Goal: Transaction & Acquisition: Obtain resource

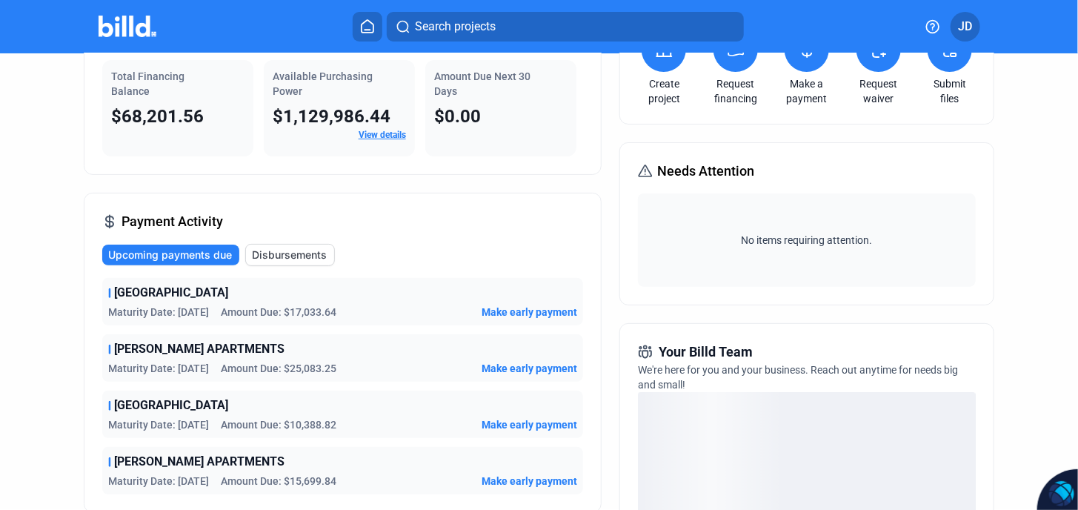
scroll to position [247, 0]
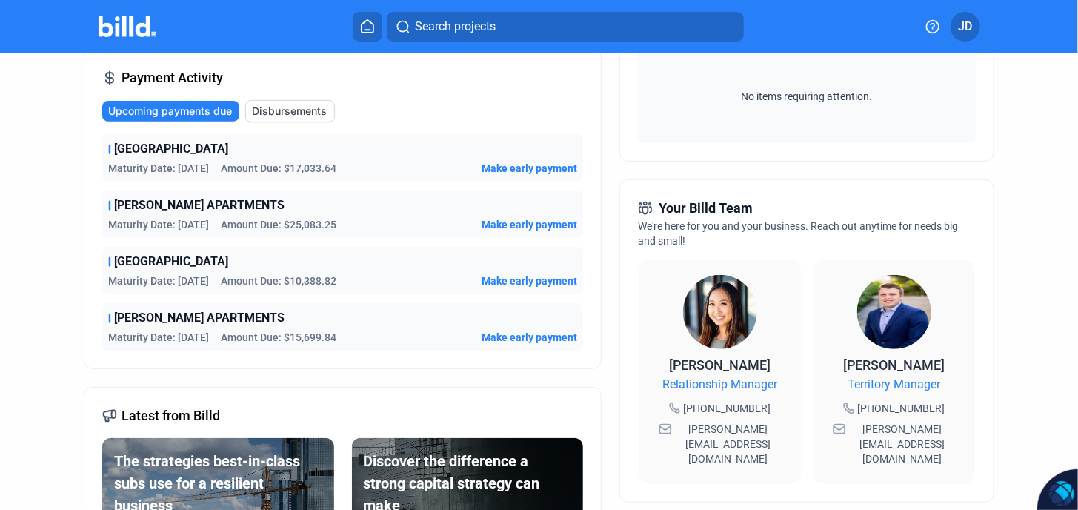
click at [408, 330] on div "Maturity Date: [DATE] Amount Due: $15,699.84 Make early payment" at bounding box center [343, 337] width 470 height 15
click at [428, 330] on div "Maturity Date: [DATE] Amount Due: $15,699.84 Make early payment" at bounding box center [343, 337] width 470 height 15
click at [460, 323] on div "[PERSON_NAME] APARTMENTS" at bounding box center [343, 318] width 470 height 18
click at [482, 330] on span "Make early payment" at bounding box center [530, 337] width 96 height 15
click at [485, 331] on span "Make early payment" at bounding box center [530, 337] width 96 height 15
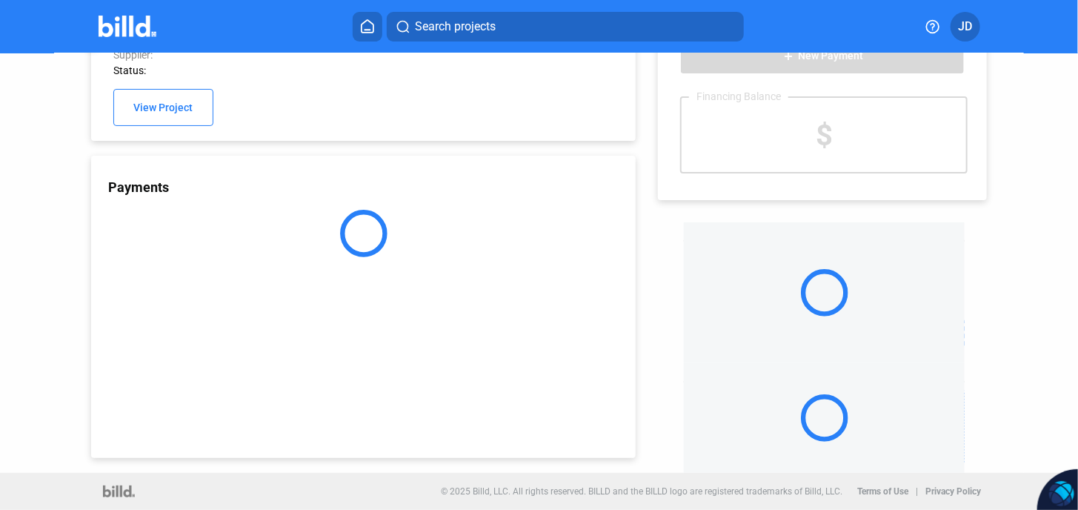
scroll to position [52, 0]
click at [208, 294] on div "Payments" at bounding box center [363, 308] width 545 height 302
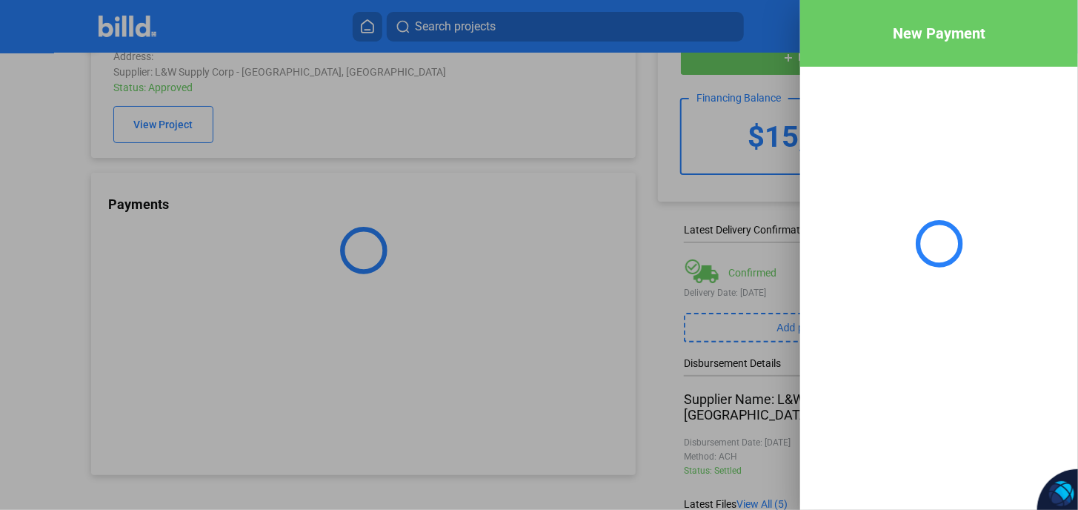
scroll to position [68, 0]
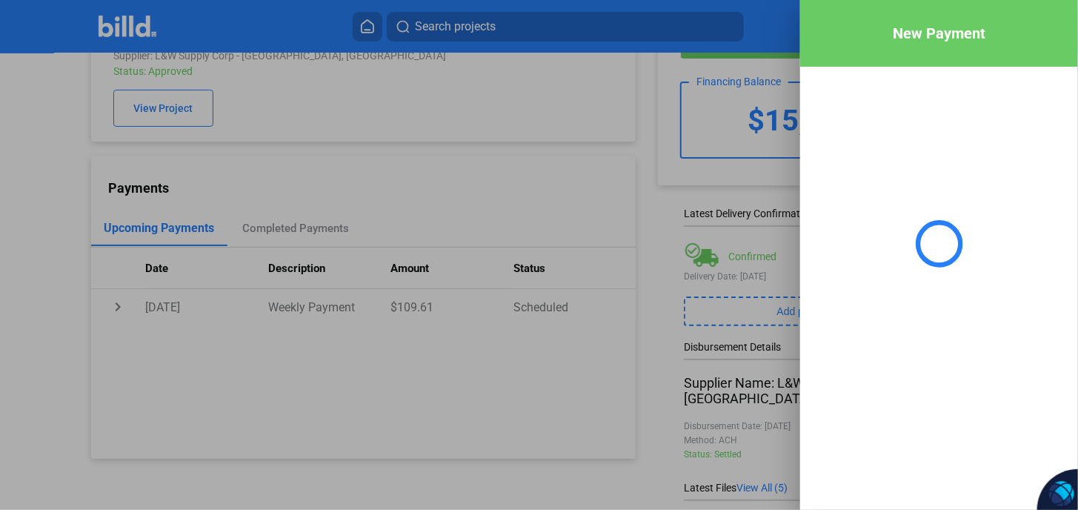
click at [602, 193] on div at bounding box center [539, 255] width 1078 height 510
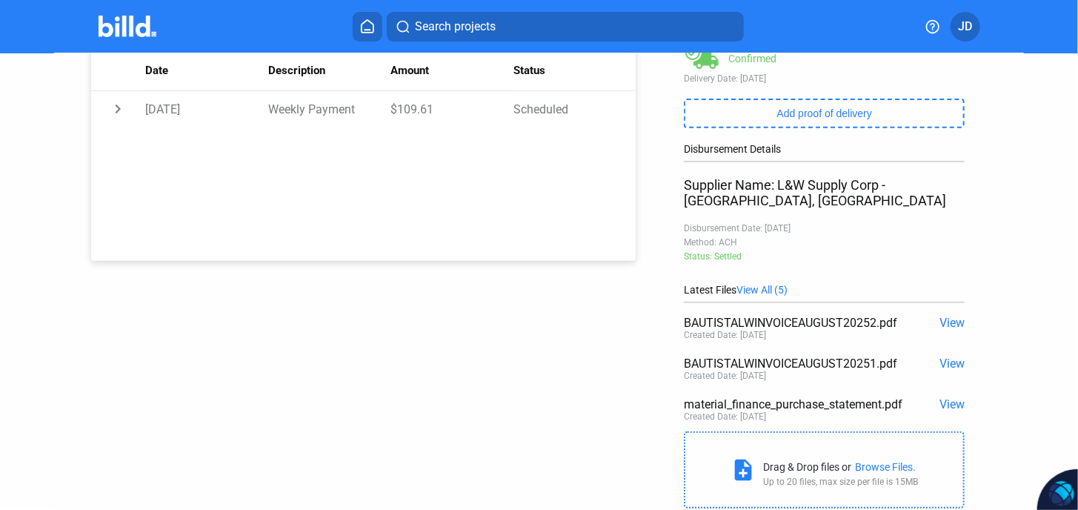
scroll to position [293, 0]
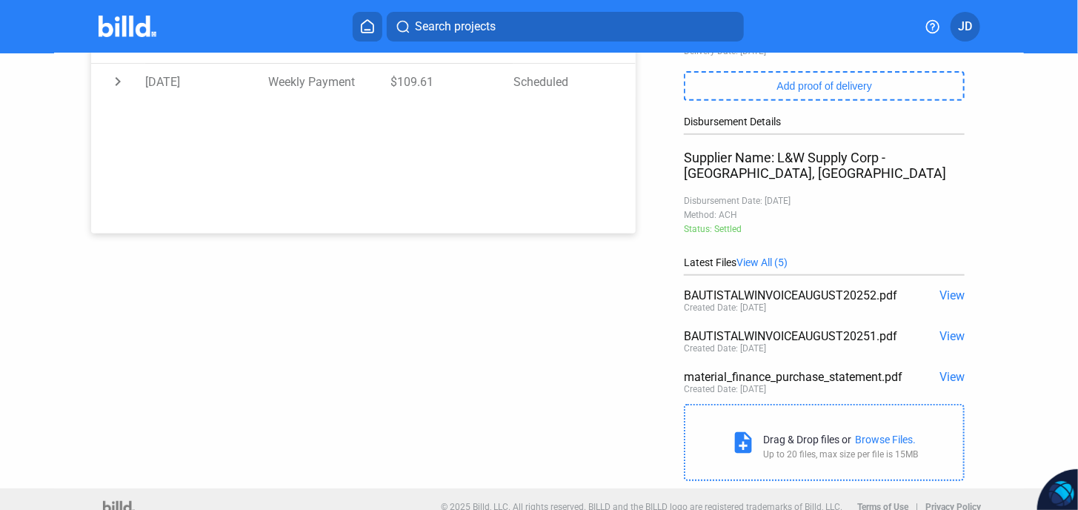
click at [942, 288] on span "View" at bounding box center [952, 295] width 25 height 14
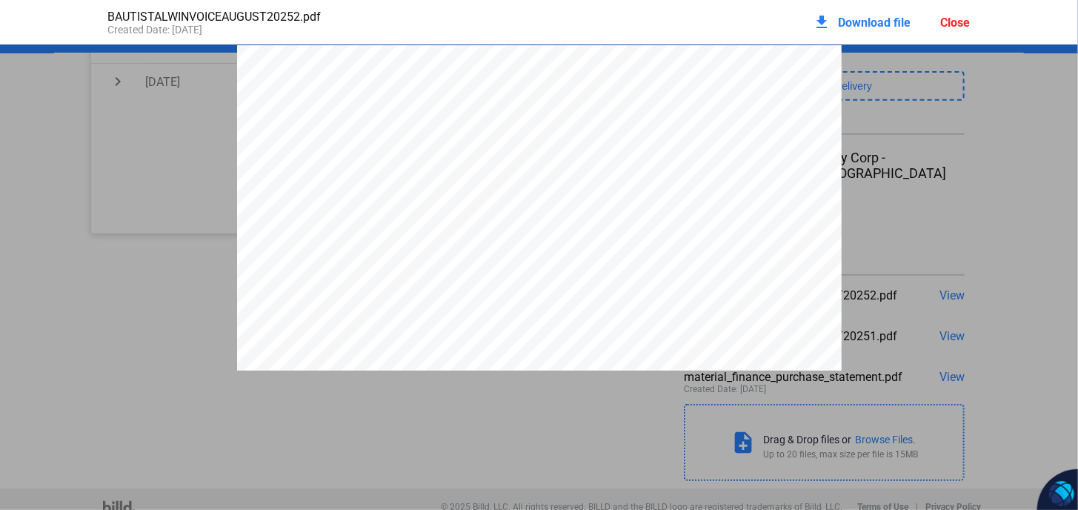
scroll to position [0, 0]
click at [966, 130] on div "L&W Supply Corporation [STREET_ADDRESS] [URL][DOMAIN_NAME] INVOICE Customer Num…" at bounding box center [539, 436] width 1078 height 783
click at [963, 258] on div "L&W Supply Corporation [STREET_ADDRESS] [URL][DOMAIN_NAME] INVOICE Customer Num…" at bounding box center [539, 436] width 1078 height 783
click at [1023, 191] on div "L&W Supply Corporation [STREET_ADDRESS] [URL][DOMAIN_NAME] INVOICE Customer Num…" at bounding box center [539, 313] width 1078 height 783
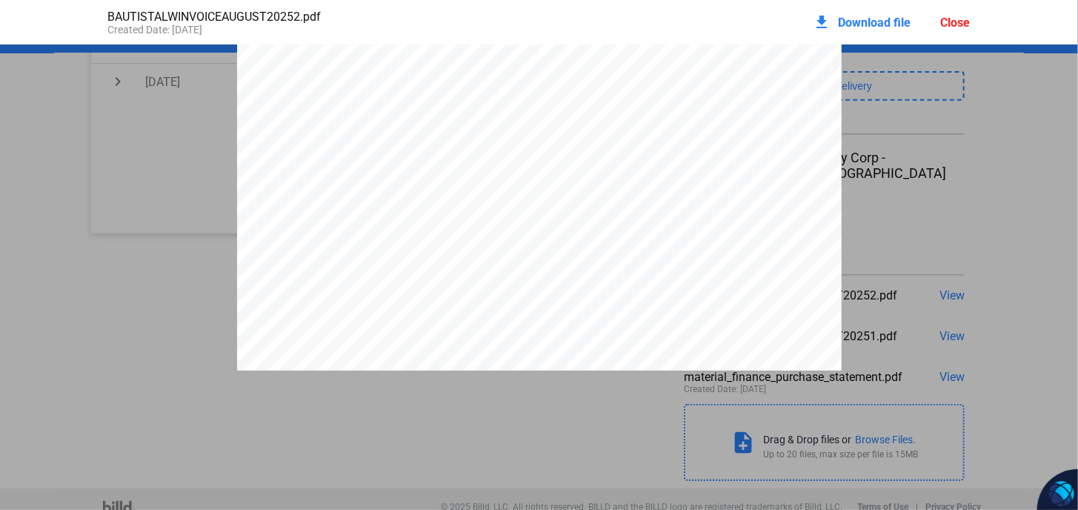
scroll to position [0, 0]
click at [1008, 142] on div "L&W Supply Corporation [STREET_ADDRESS] [URL][DOMAIN_NAME] INVOICE Customer Num…" at bounding box center [539, 436] width 1078 height 783
click at [1008, 141] on div "L&W Supply Corporation [STREET_ADDRESS] [URL][DOMAIN_NAME] INVOICE Customer Num…" at bounding box center [539, 436] width 1078 height 783
drag, startPoint x: 1008, startPoint y: 141, endPoint x: 955, endPoint y: 24, distance: 128.4
click at [955, 24] on div "Close" at bounding box center [956, 23] width 30 height 14
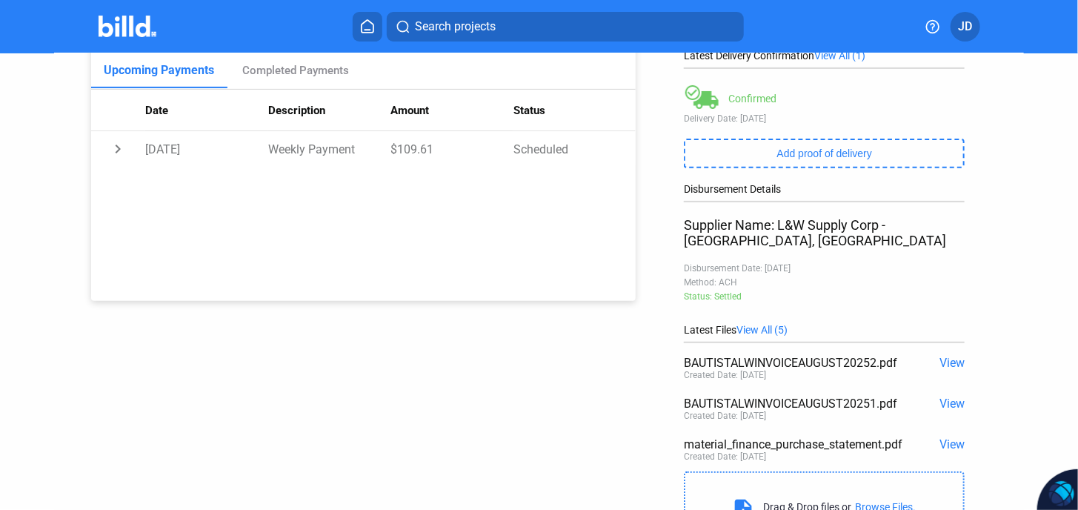
scroll to position [293, 0]
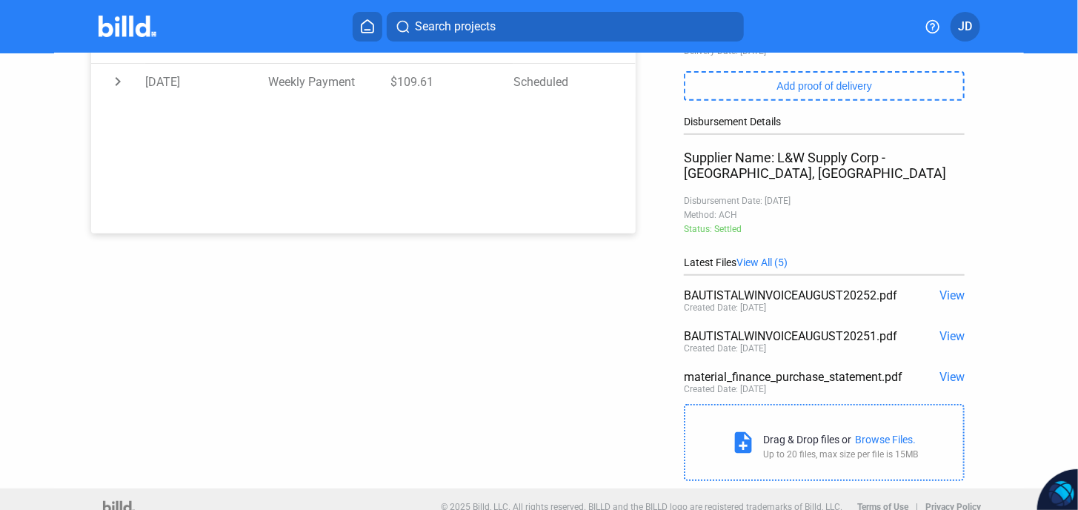
click at [945, 329] on span "View" at bounding box center [952, 336] width 25 height 14
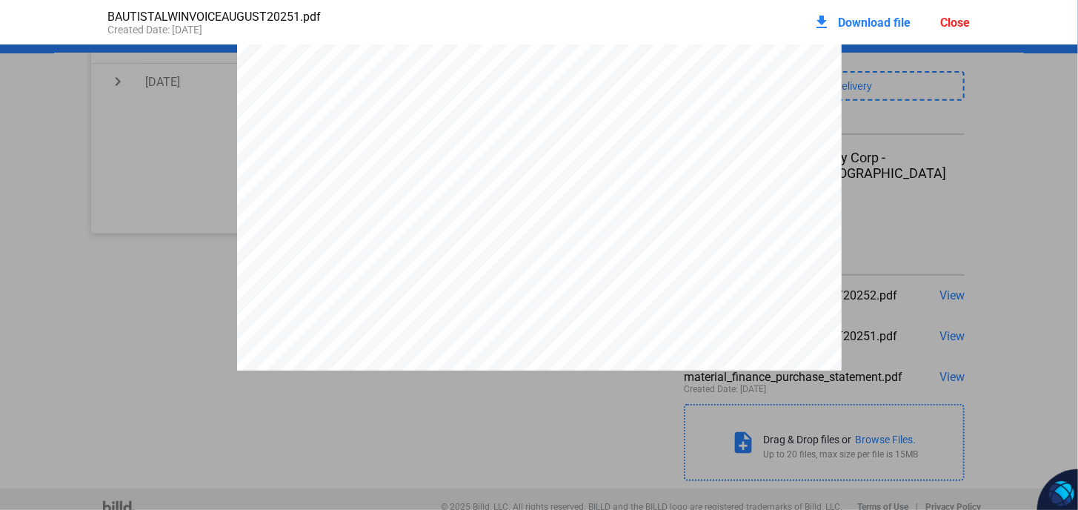
scroll to position [57, 0]
click at [1002, 155] on div "L&W Supply Corporation [STREET_ADDRESS] [URL][DOMAIN_NAME] INVOICE Customer Num…" at bounding box center [539, 379] width 1078 height 783
click at [1003, 159] on div "L&W Supply Corporation [STREET_ADDRESS] [URL][DOMAIN_NAME] INVOICE Customer Num…" at bounding box center [539, 379] width 1078 height 783
click at [1002, 159] on div "L&W Supply Corporation [STREET_ADDRESS] [URL][DOMAIN_NAME] INVOICE Customer Num…" at bounding box center [539, 379] width 1078 height 783
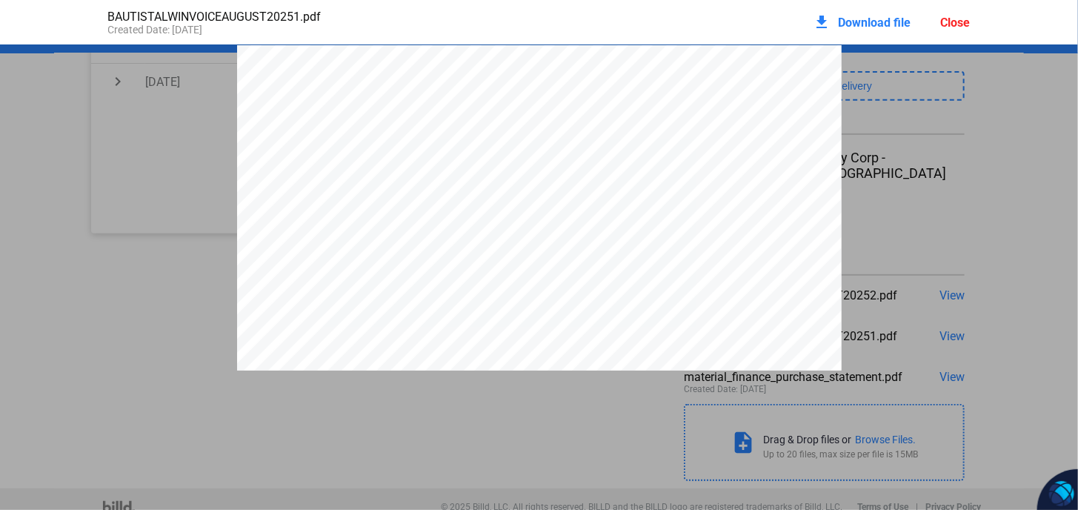
click at [964, 19] on div "Close" at bounding box center [956, 23] width 30 height 14
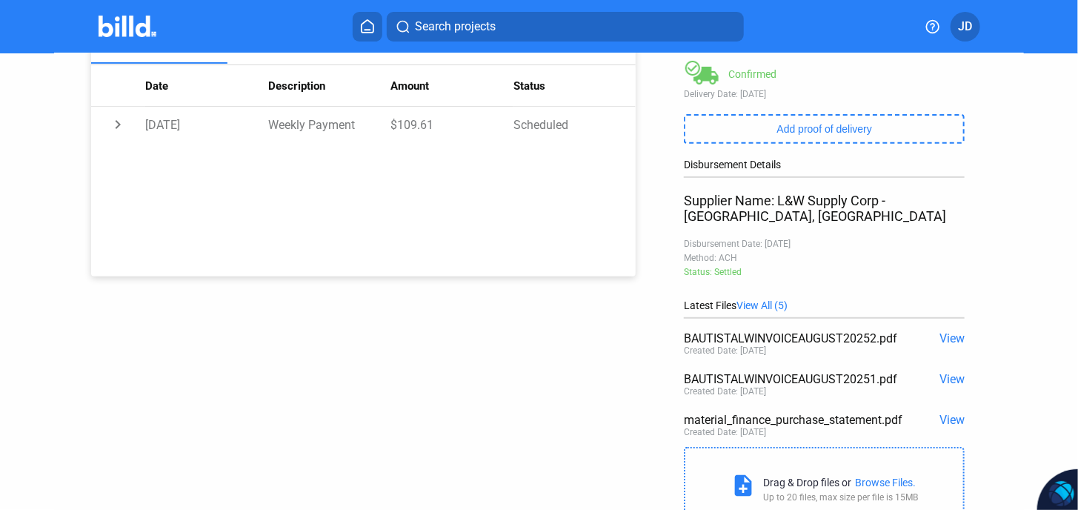
scroll to position [293, 0]
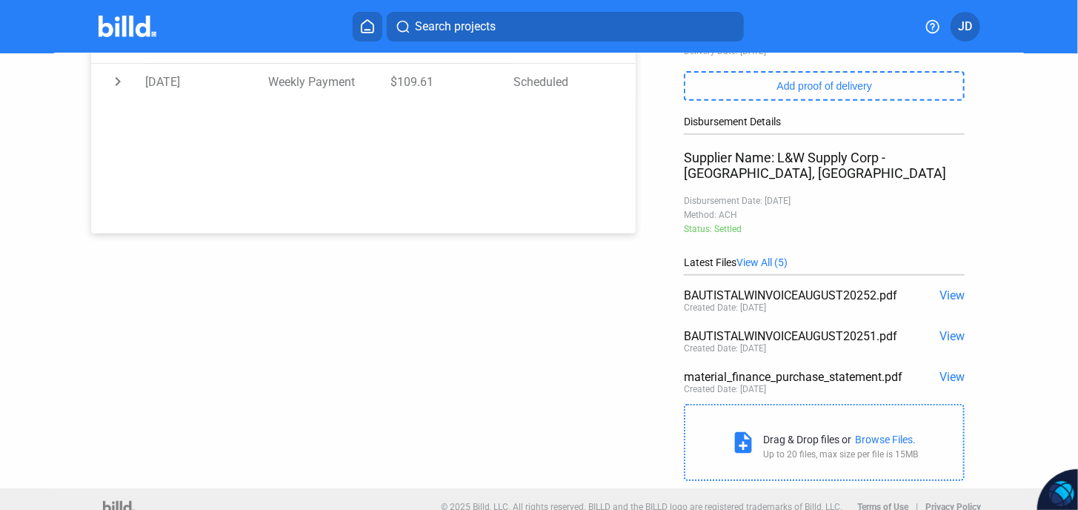
click at [869, 434] on div "Browse Files." at bounding box center [885, 440] width 61 height 12
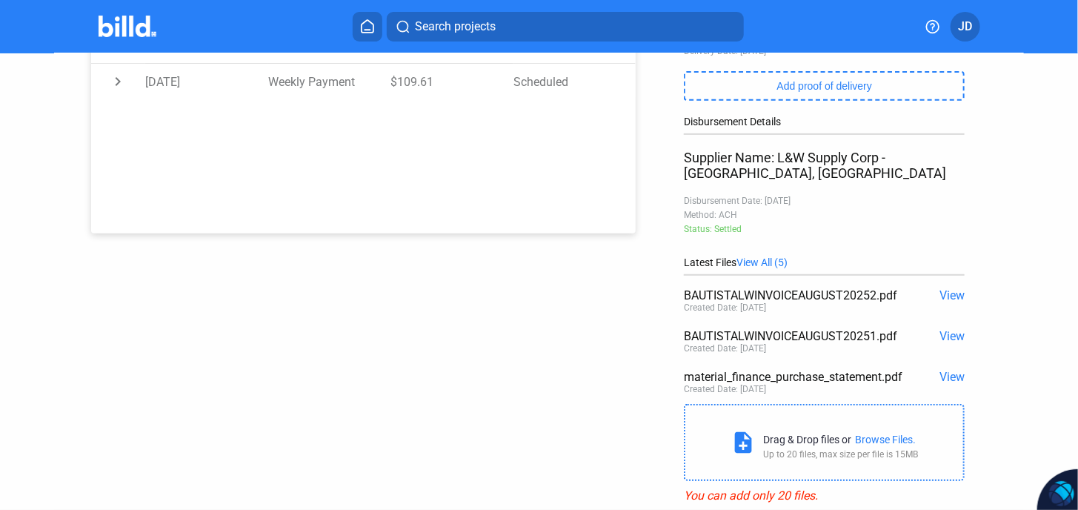
scroll to position [296, 0]
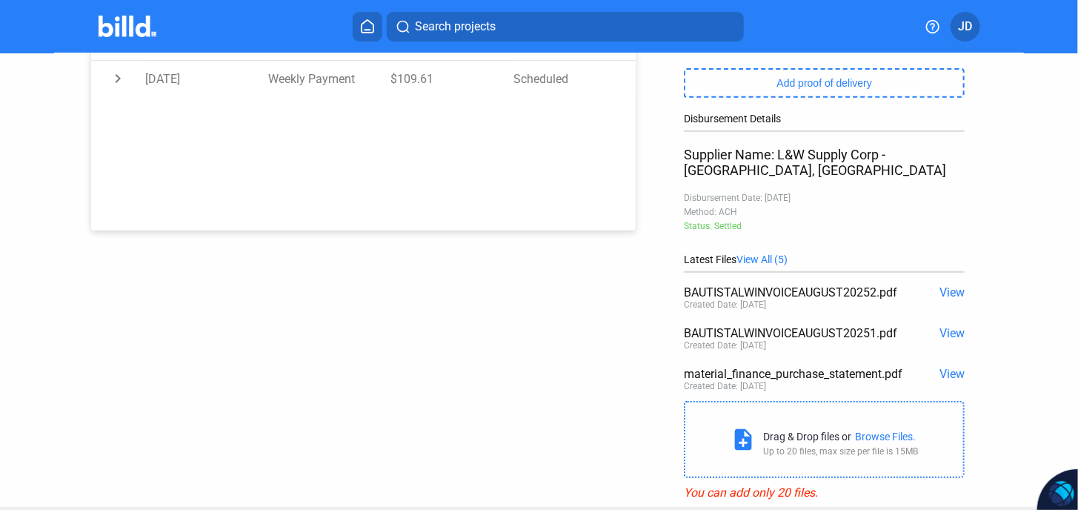
click at [875, 431] on div "Browse Files." at bounding box center [885, 437] width 61 height 12
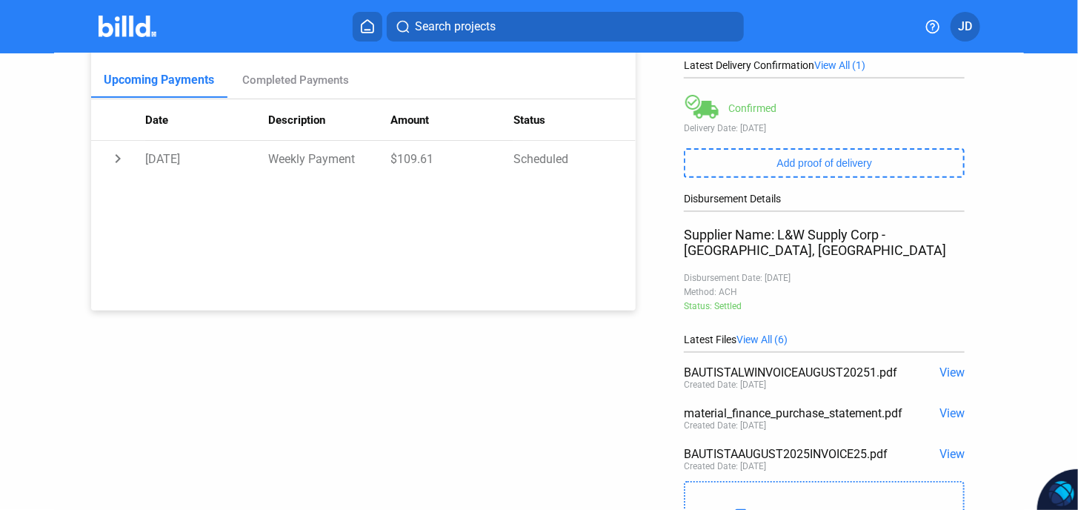
scroll to position [293, 0]
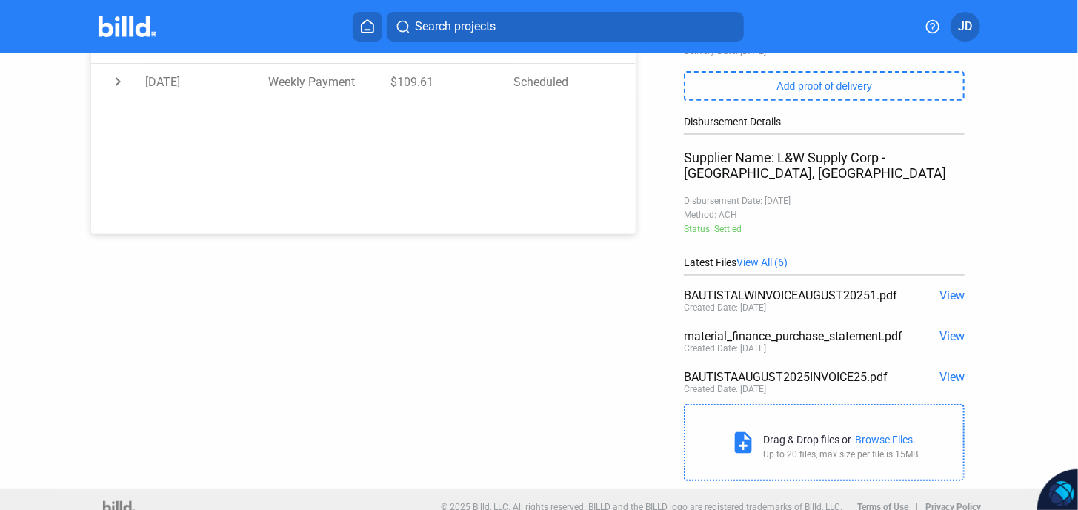
click at [875, 434] on div "Browse Files." at bounding box center [885, 440] width 61 height 12
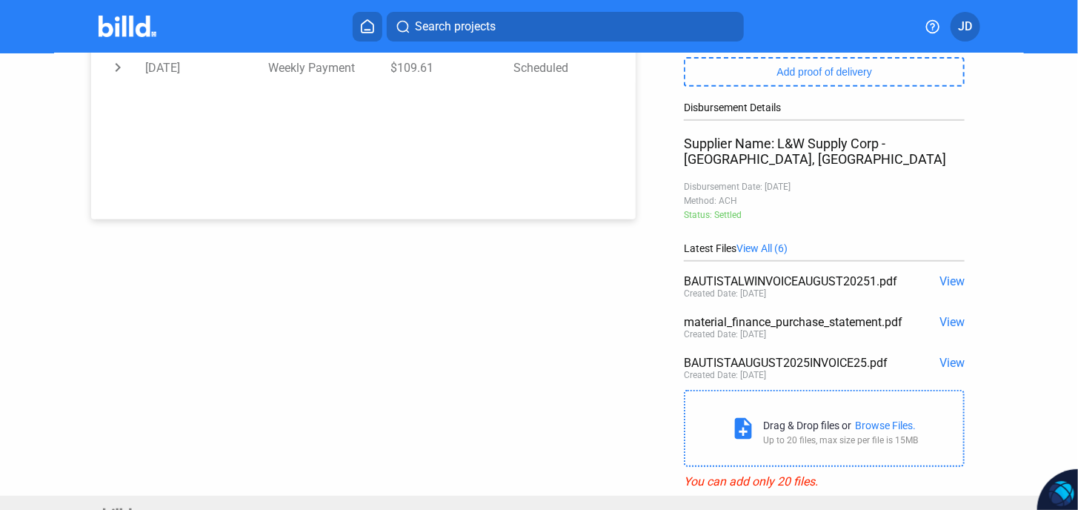
scroll to position [315, 0]
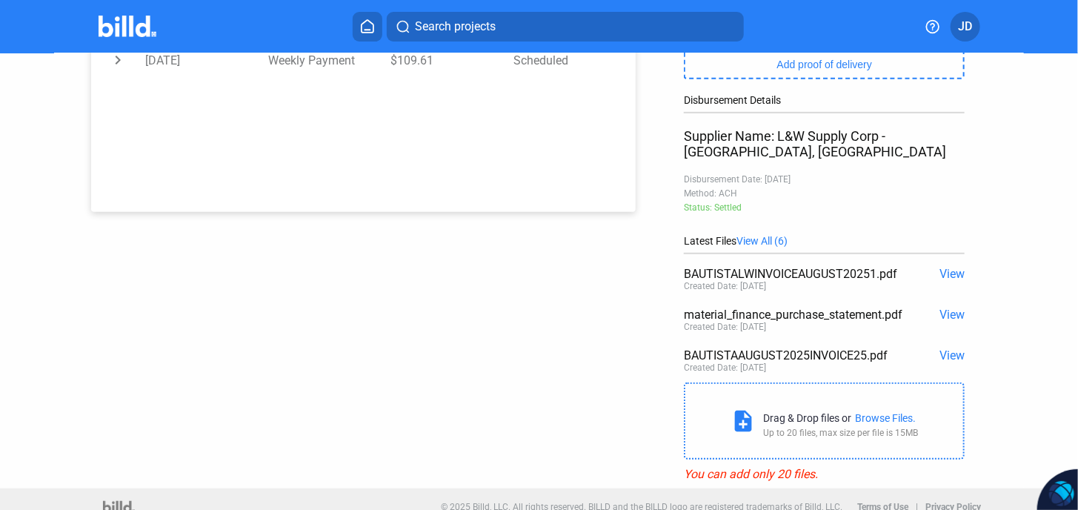
click at [894, 412] on div "Browse Files." at bounding box center [885, 418] width 61 height 12
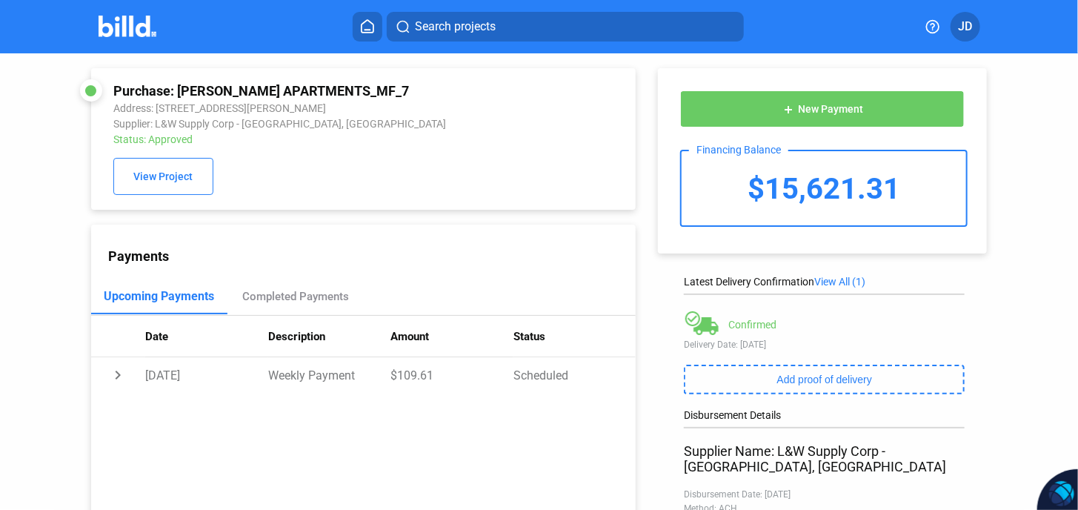
drag, startPoint x: 129, startPoint y: 42, endPoint x: 170, endPoint y: 208, distance: 170.2
click at [133, 50] on mat-toolbar "Search projects JD" at bounding box center [539, 26] width 1078 height 53
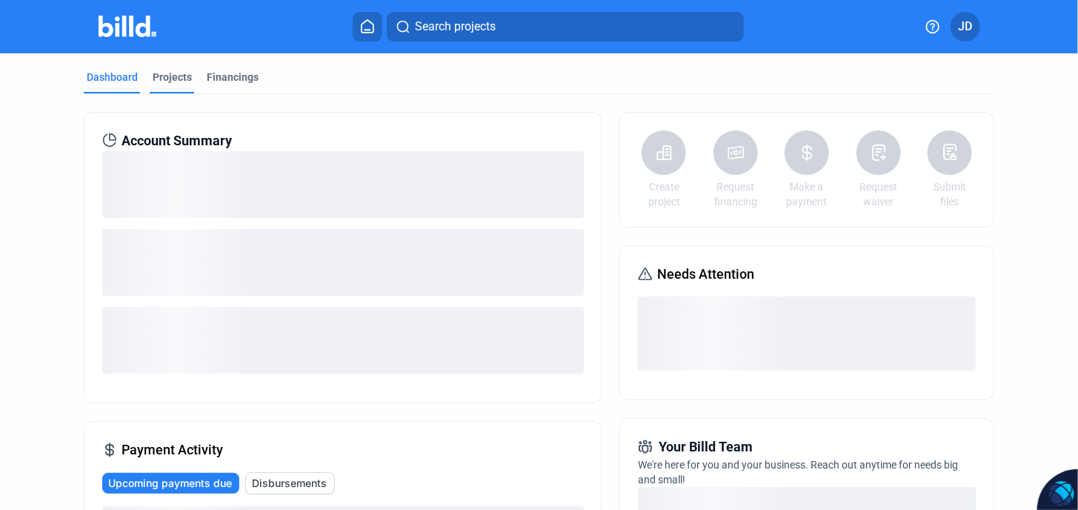
click at [173, 79] on div "Projects" at bounding box center [172, 77] width 39 height 15
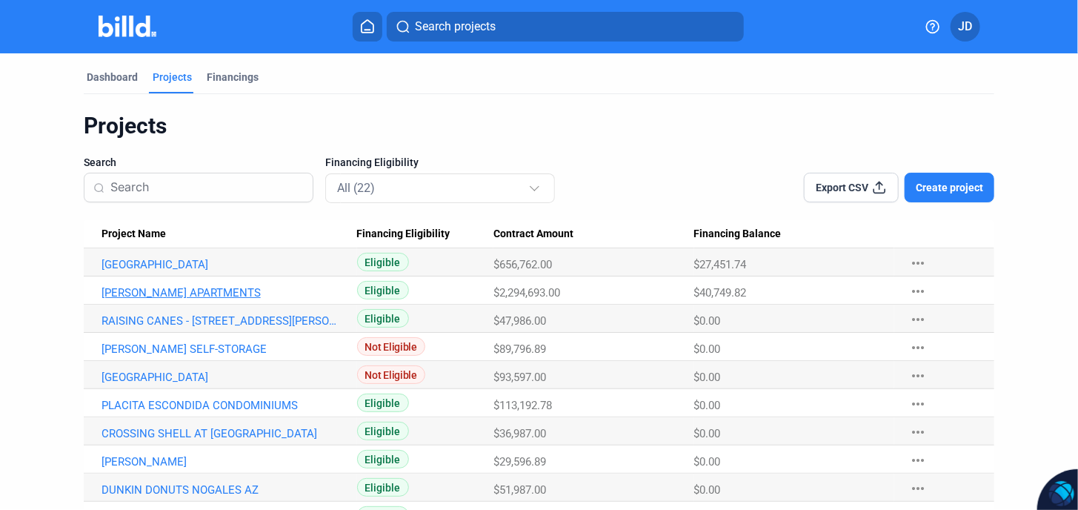
click at [169, 291] on link "[PERSON_NAME] APARTMENTS" at bounding box center [223, 292] width 242 height 13
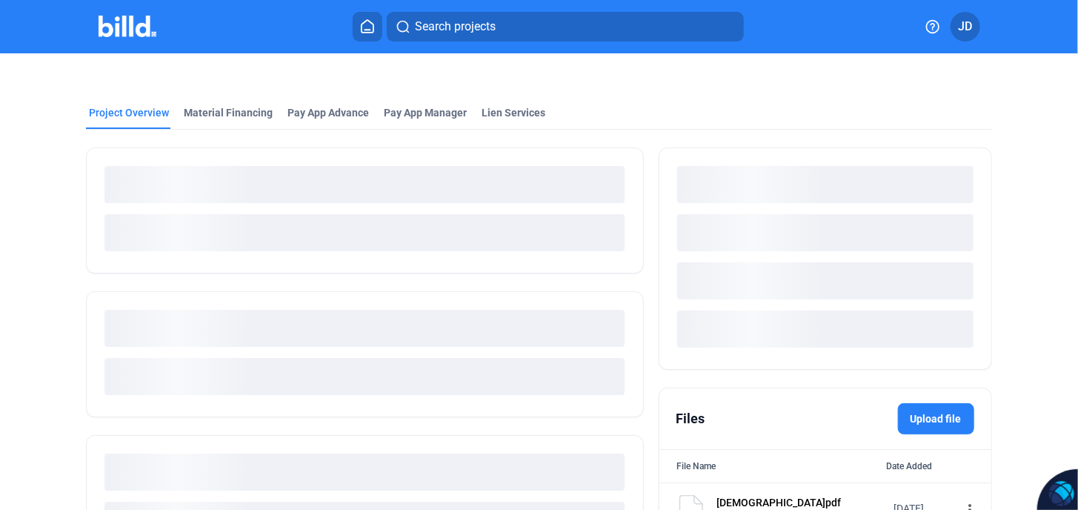
click at [425, 169] on mat-tab-group "Project Overview Material Financing Pay App Advance Pay App Manager Lien Servic…" at bounding box center [539, 325] width 906 height 472
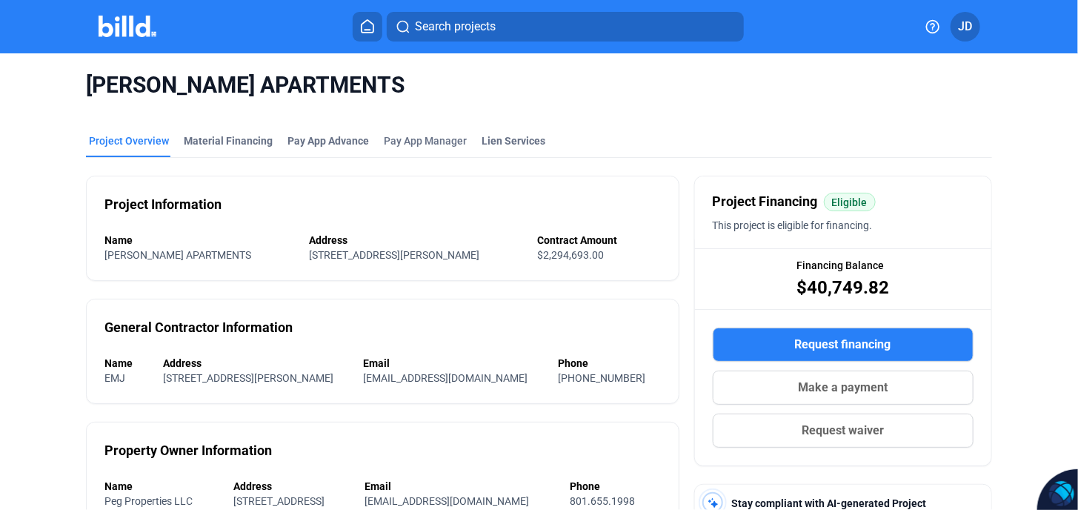
click at [446, 239] on div "Address" at bounding box center [415, 240] width 213 height 15
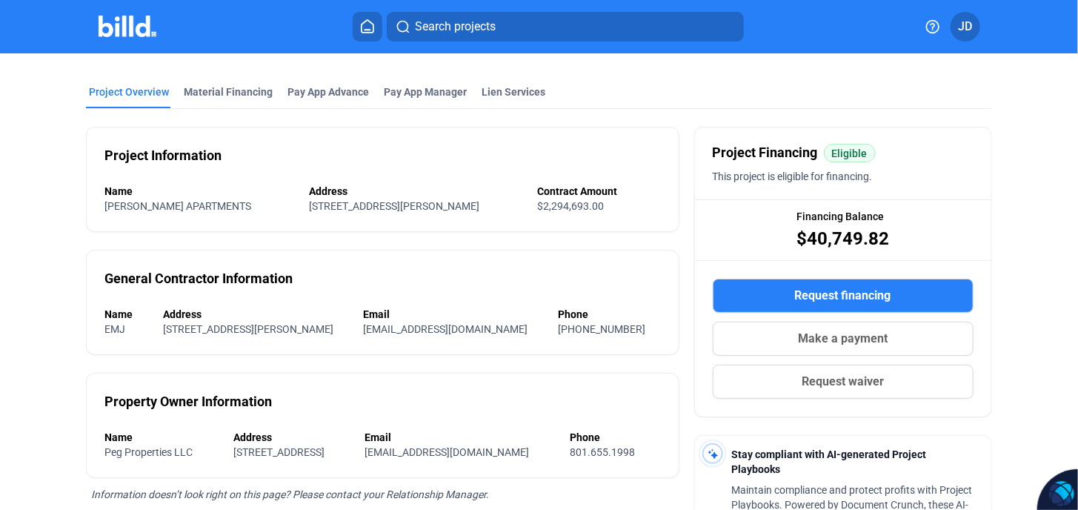
scroll to position [99, 0]
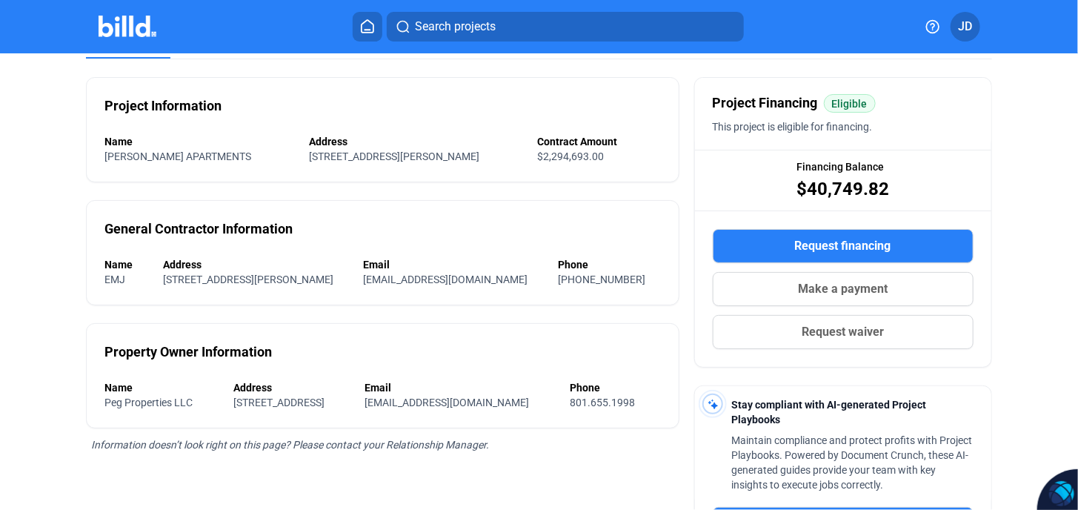
click at [842, 241] on span "Request financing" at bounding box center [843, 246] width 96 height 18
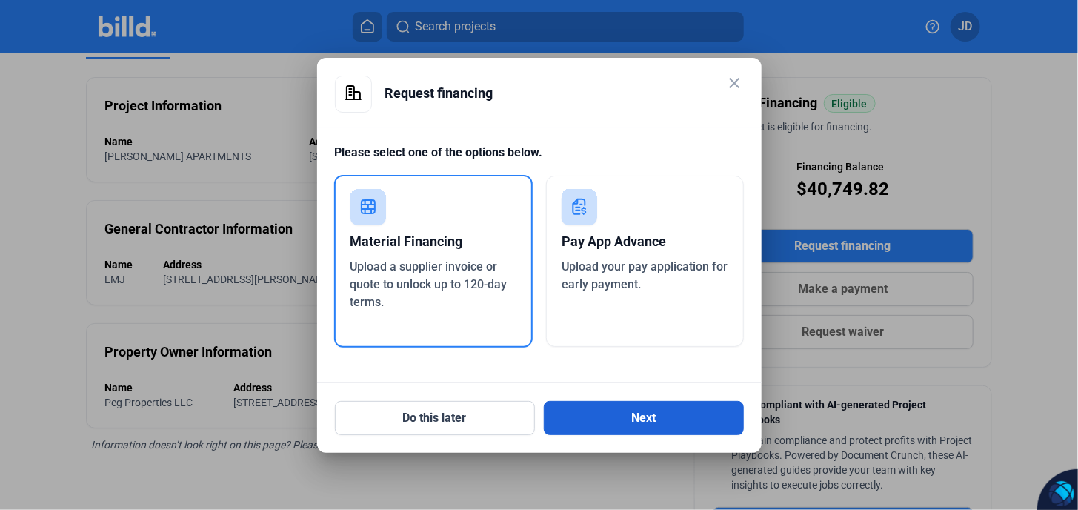
click at [643, 417] on button "Next" at bounding box center [644, 418] width 200 height 34
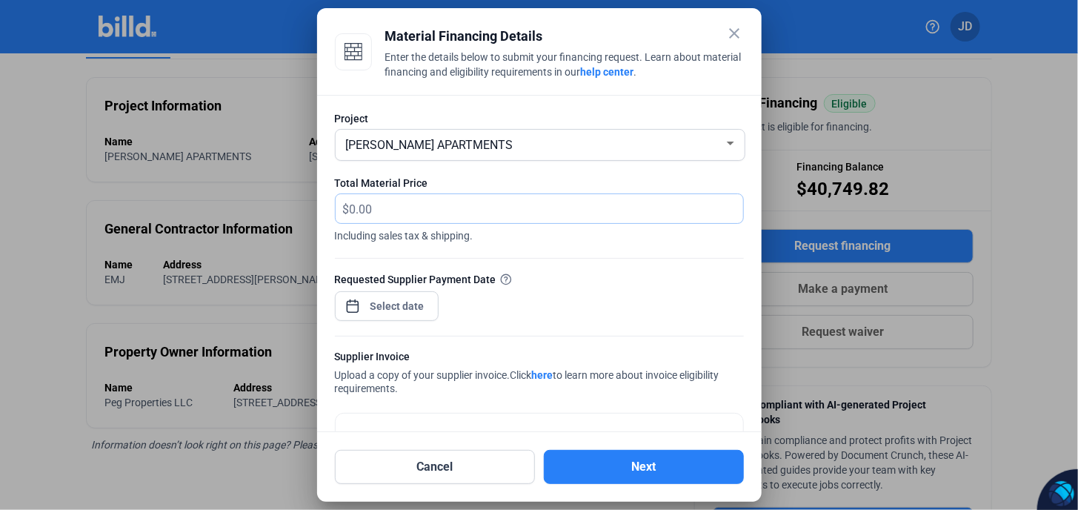
click at [385, 212] on input "text" at bounding box center [538, 208] width 376 height 29
type input "38,197.17"
click at [388, 305] on div "close Material Financing Details Enter the details below to submit your financi…" at bounding box center [539, 255] width 1078 height 510
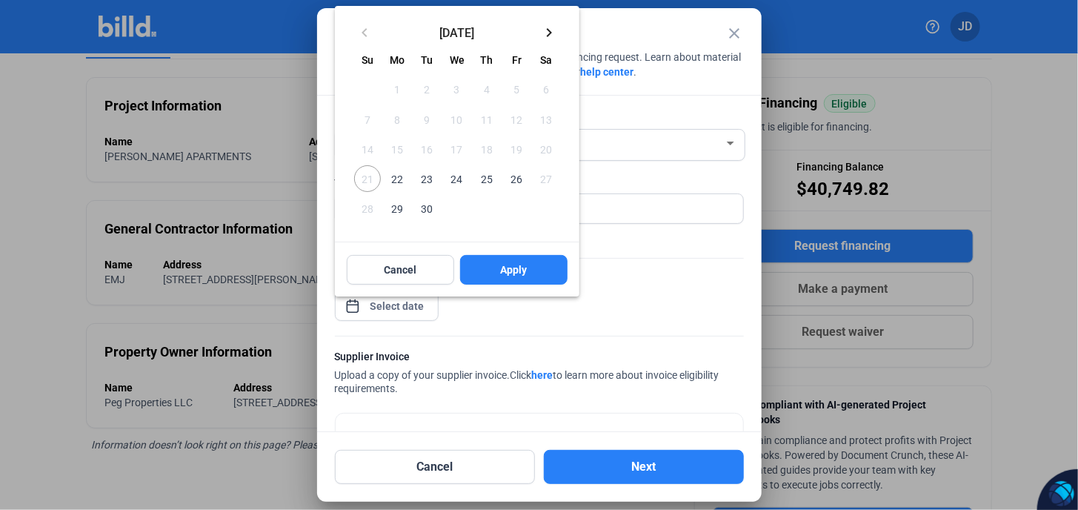
click at [399, 179] on span "22" at bounding box center [397, 178] width 27 height 27
click at [517, 263] on span "Apply" at bounding box center [513, 269] width 27 height 15
type input "[DATE]"
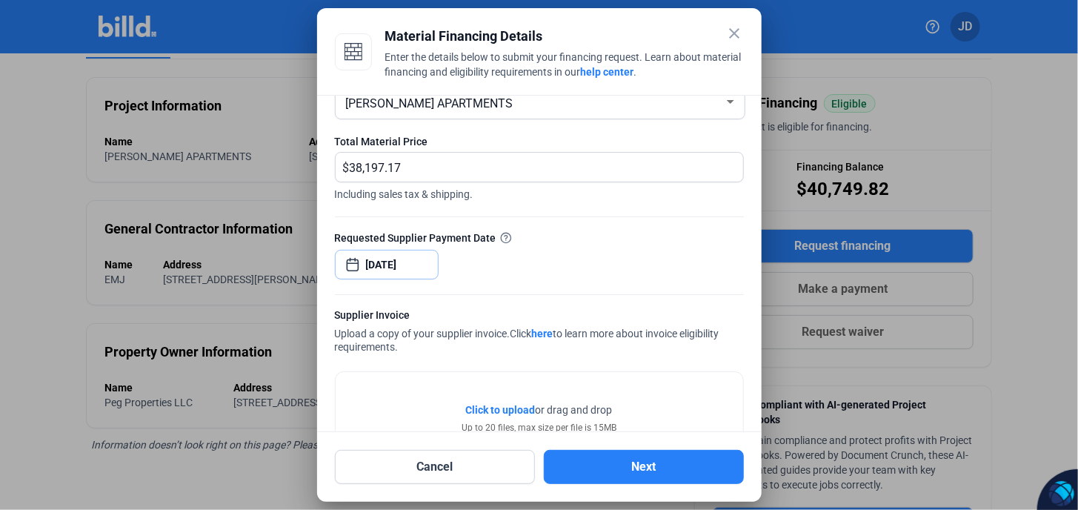
scroll to position [98, 0]
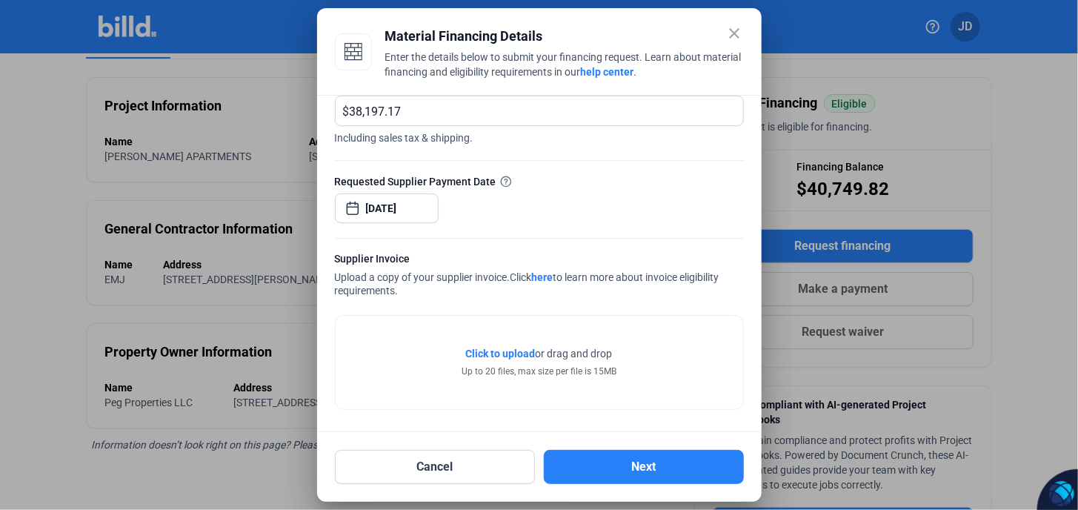
click at [497, 353] on span "Click to upload" at bounding box center [501, 354] width 70 height 12
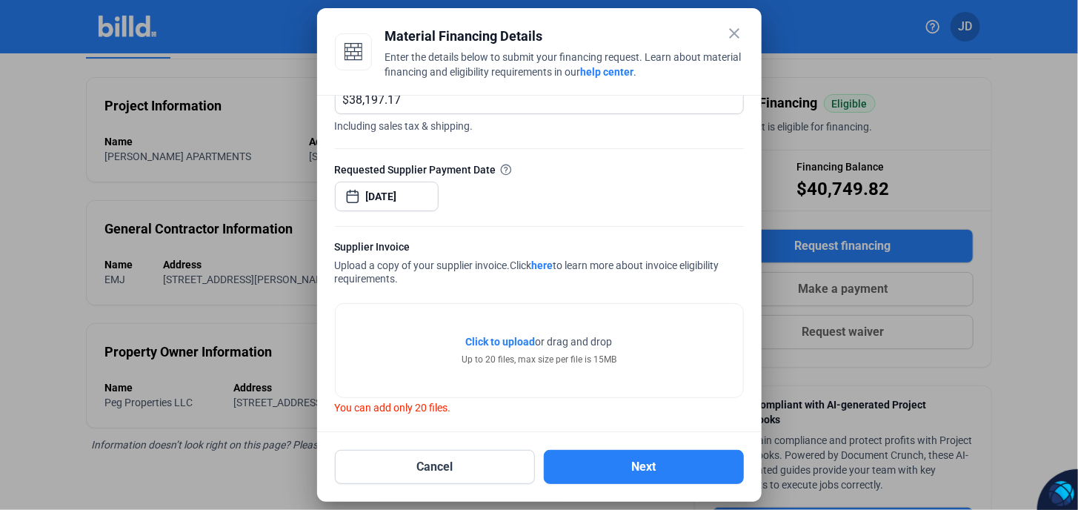
scroll to position [114, 0]
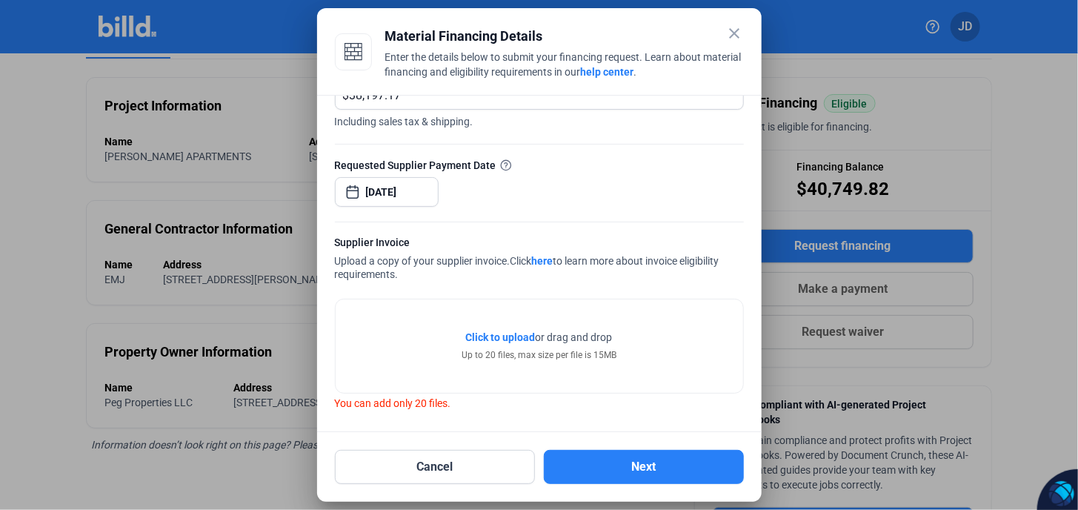
click at [511, 332] on span "Click to upload" at bounding box center [501, 337] width 70 height 12
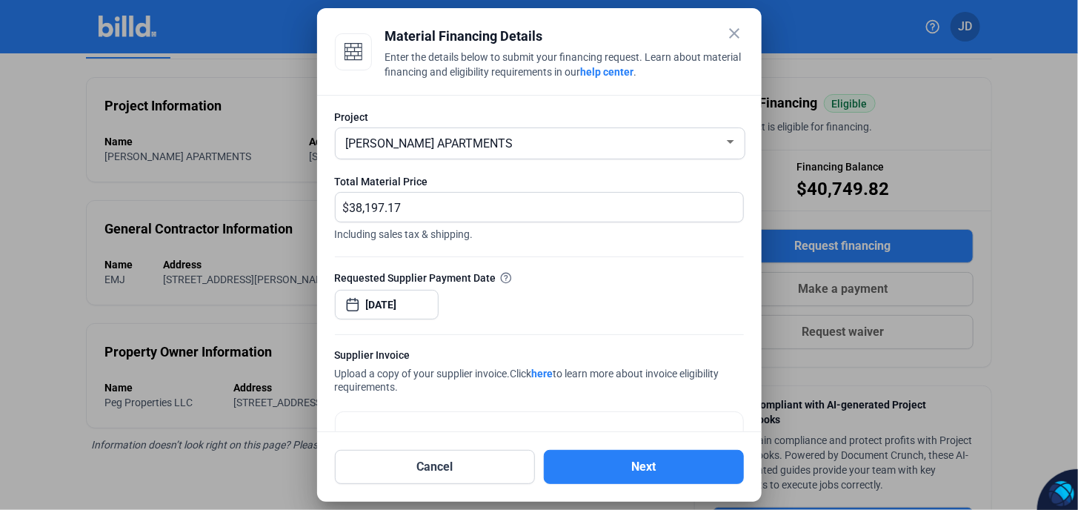
scroll to position [0, 0]
drag, startPoint x: 419, startPoint y: 208, endPoint x: 261, endPoint y: 202, distance: 158.7
click at [256, 208] on div "close Material Financing Details Enter the details below to submit your financi…" at bounding box center [539, 255] width 1078 height 510
type input "41,903.78"
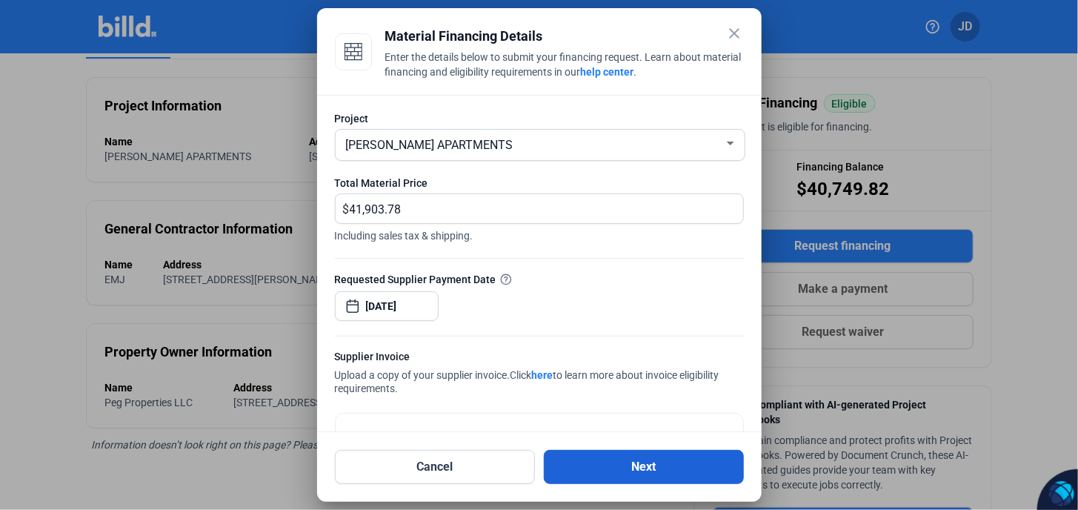
click at [639, 471] on button "Next" at bounding box center [644, 467] width 200 height 34
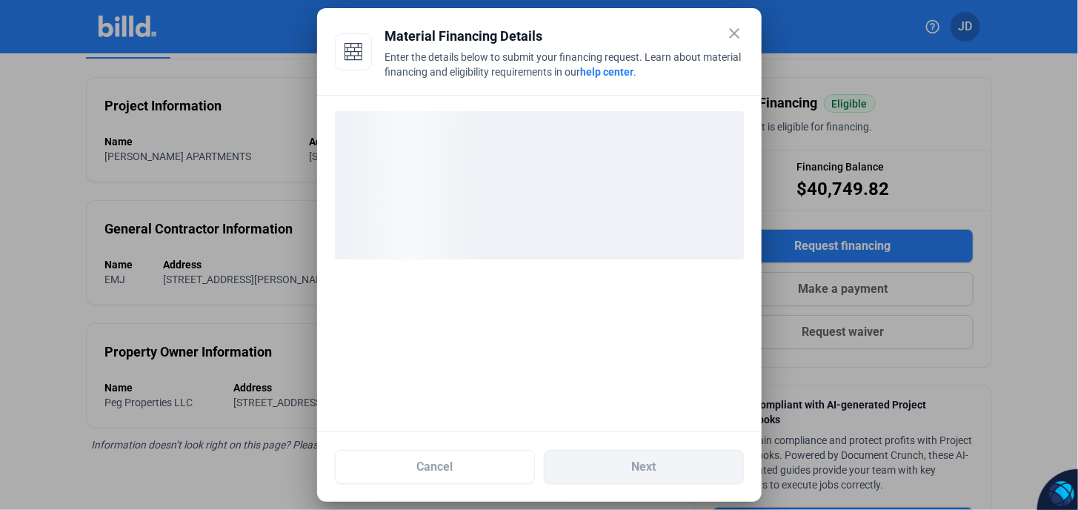
click at [517, 167] on div "loading" at bounding box center [539, 185] width 409 height 148
click at [597, 356] on div at bounding box center [539, 263] width 445 height 337
click at [597, 357] on div at bounding box center [539, 263] width 445 height 337
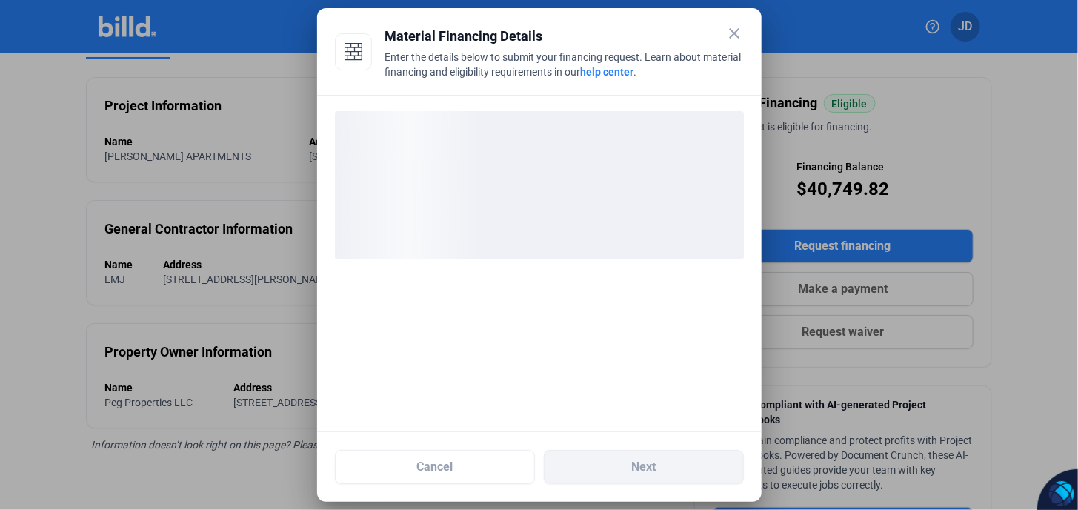
click at [597, 357] on div at bounding box center [539, 263] width 445 height 337
click at [597, 358] on div at bounding box center [539, 263] width 445 height 337
click at [597, 359] on div at bounding box center [539, 263] width 445 height 337
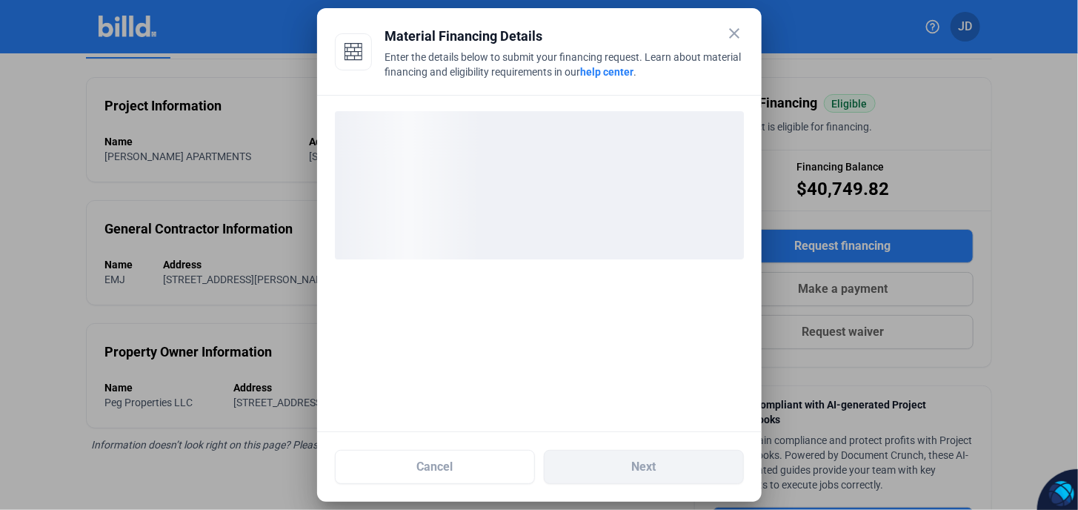
click at [597, 359] on div at bounding box center [539, 263] width 445 height 337
click at [565, 326] on div at bounding box center [539, 263] width 445 height 337
click at [565, 325] on div at bounding box center [539, 263] width 445 height 337
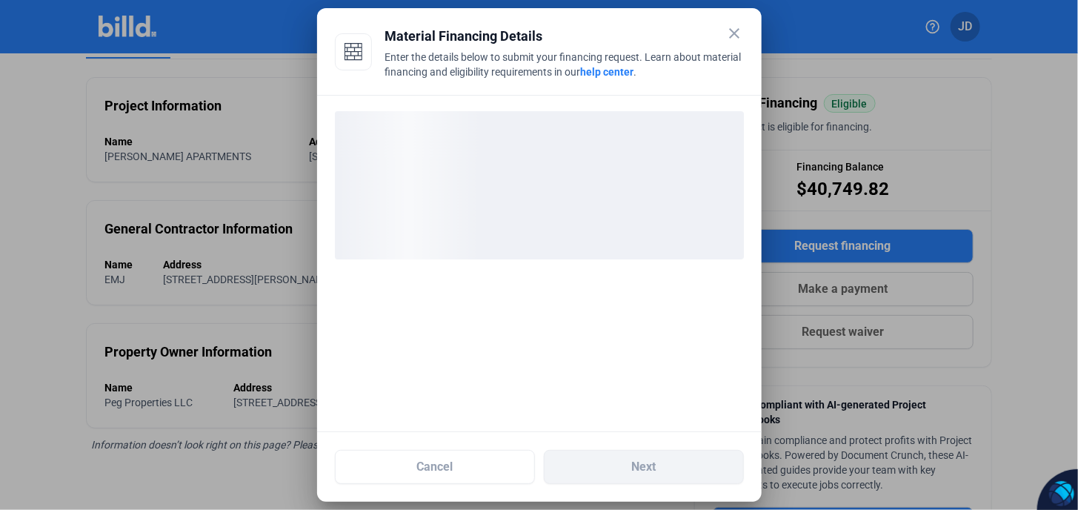
click at [566, 325] on div at bounding box center [539, 263] width 445 height 337
click at [567, 325] on div at bounding box center [539, 263] width 445 height 337
click at [567, 250] on div "loading" at bounding box center [539, 185] width 409 height 148
click at [574, 313] on div at bounding box center [539, 263] width 445 height 337
click at [573, 311] on div at bounding box center [539, 263] width 445 height 337
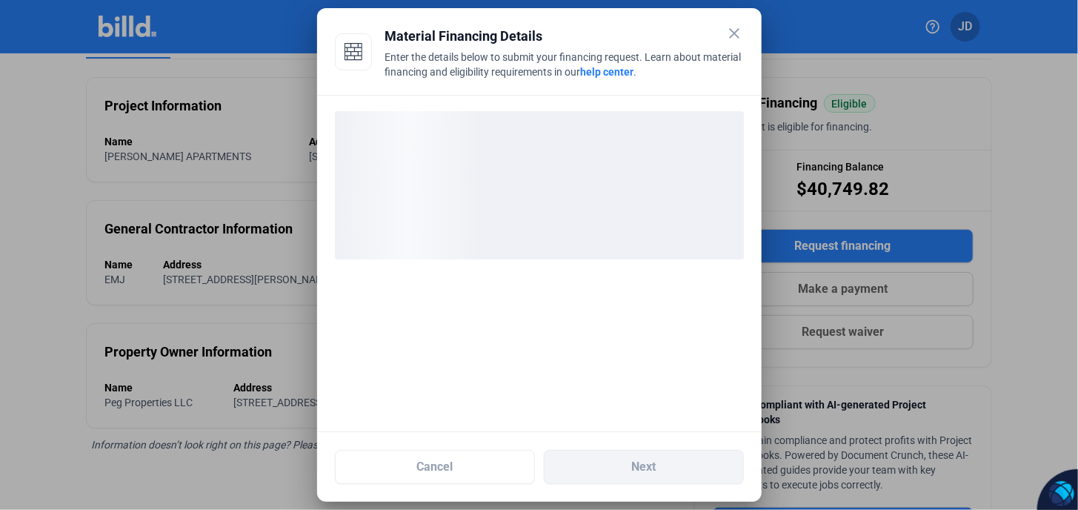
click at [573, 311] on div at bounding box center [539, 263] width 445 height 337
click at [572, 311] on div at bounding box center [539, 263] width 445 height 337
click at [571, 310] on div at bounding box center [539, 263] width 445 height 337
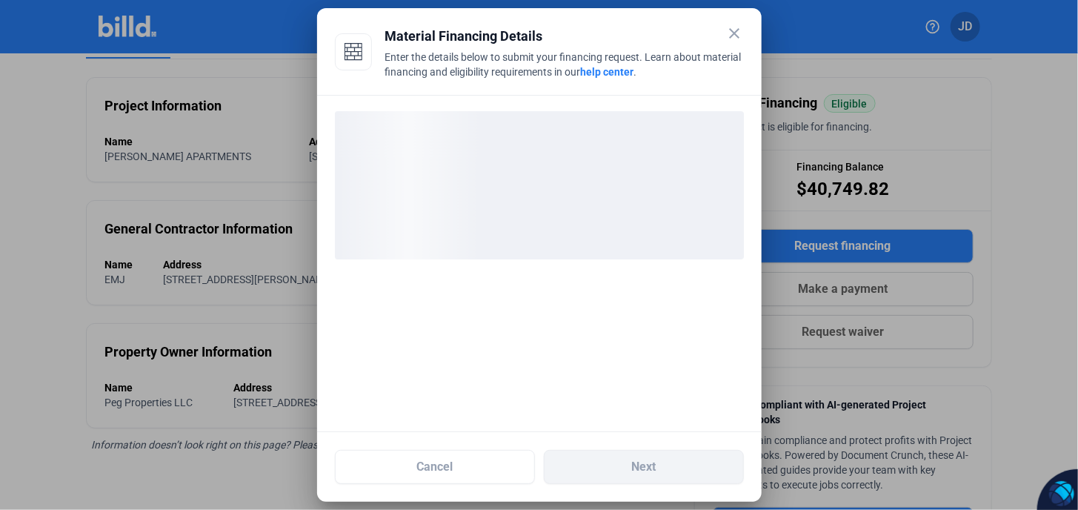
click at [574, 308] on div at bounding box center [539, 263] width 445 height 337
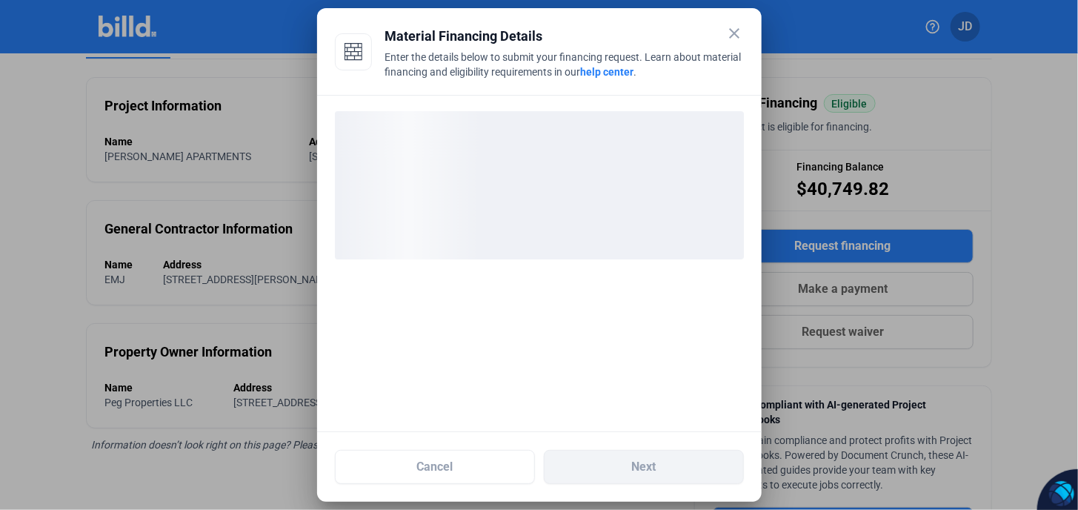
click at [574, 308] on div at bounding box center [539, 263] width 445 height 337
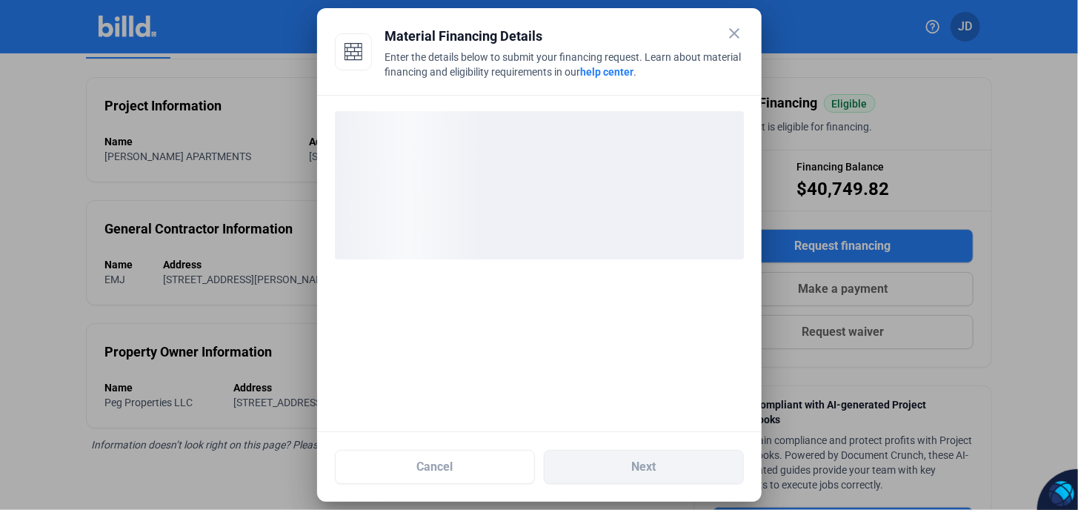
click at [574, 308] on div at bounding box center [539, 263] width 445 height 337
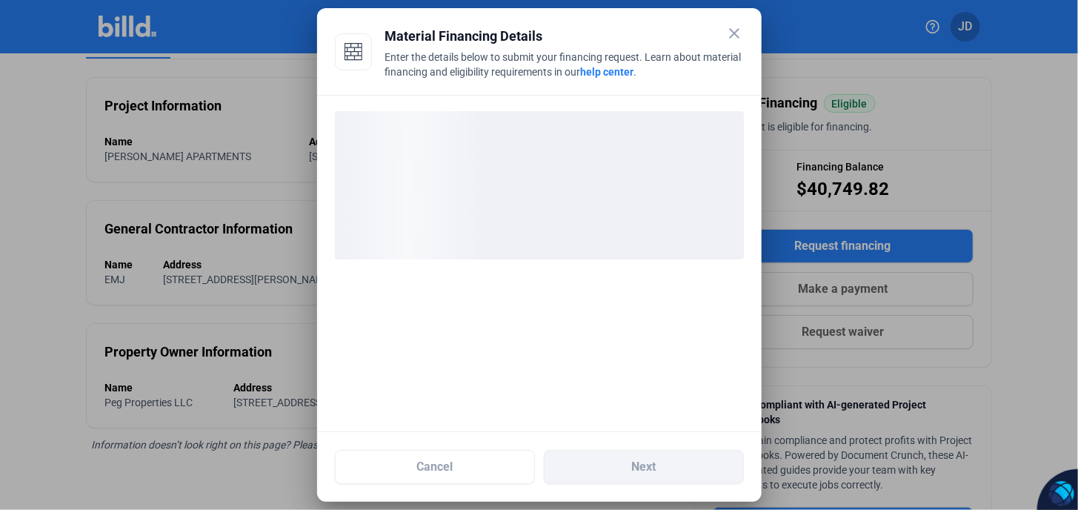
click at [574, 308] on div at bounding box center [539, 263] width 445 height 337
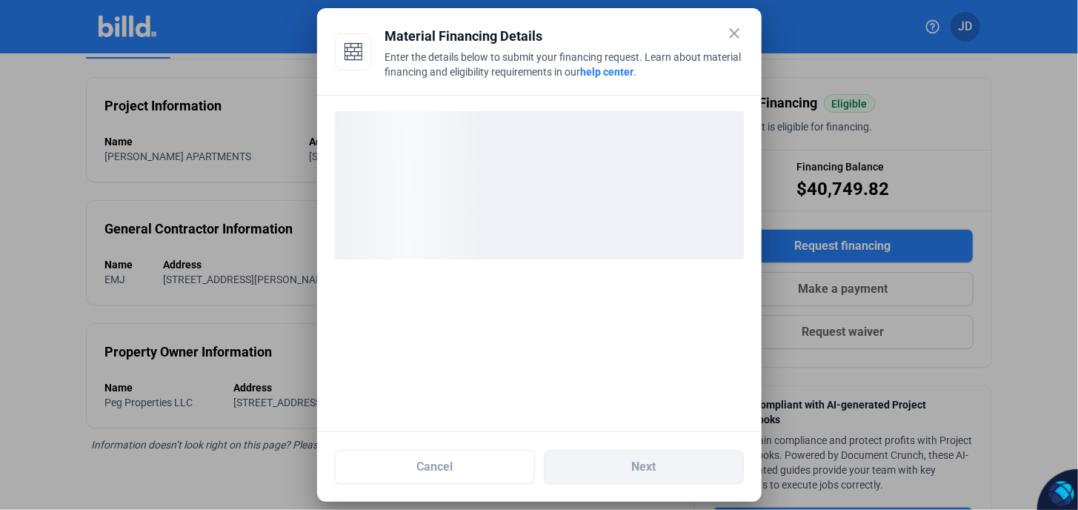
click at [574, 308] on div at bounding box center [539, 263] width 445 height 337
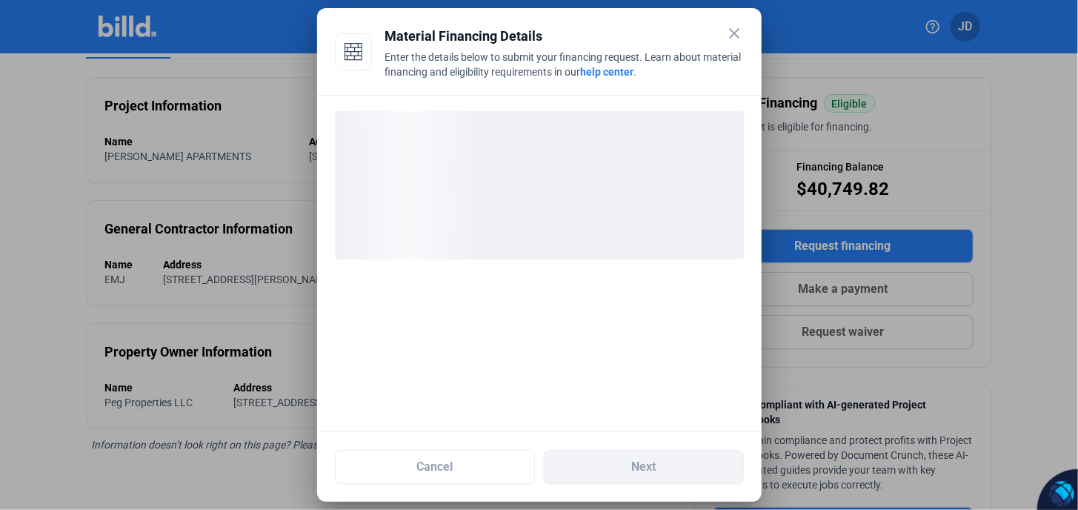
click at [574, 308] on div at bounding box center [539, 263] width 445 height 337
click at [570, 210] on div "loading" at bounding box center [539, 185] width 409 height 148
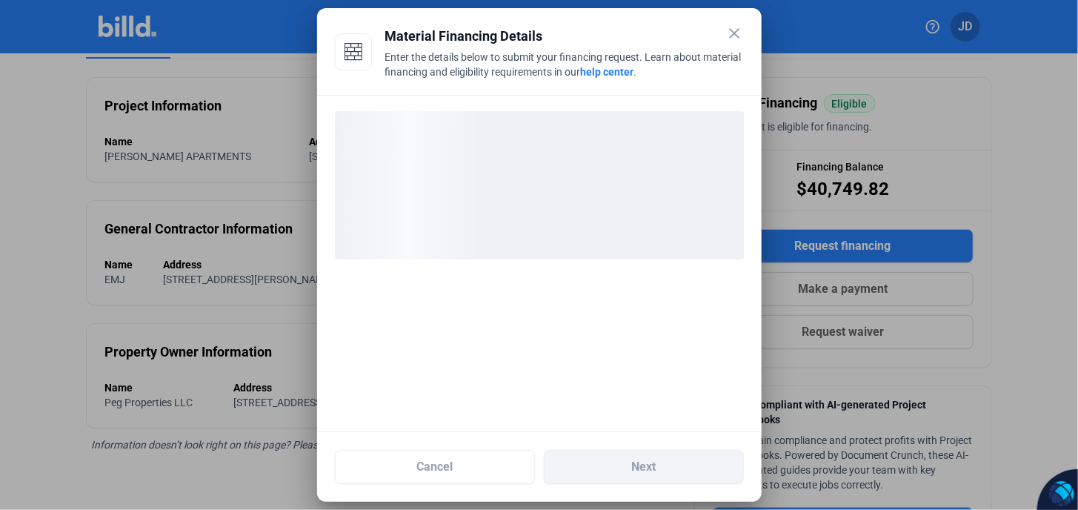
click at [570, 211] on div "loading" at bounding box center [539, 185] width 409 height 148
click at [578, 259] on ngx-skeleton-loader at bounding box center [539, 263] width 409 height 14
click at [577, 235] on div "loading" at bounding box center [539, 185] width 409 height 148
drag, startPoint x: 573, startPoint y: 277, endPoint x: 571, endPoint y: 246, distance: 31.2
click at [571, 255] on div at bounding box center [539, 263] width 445 height 337
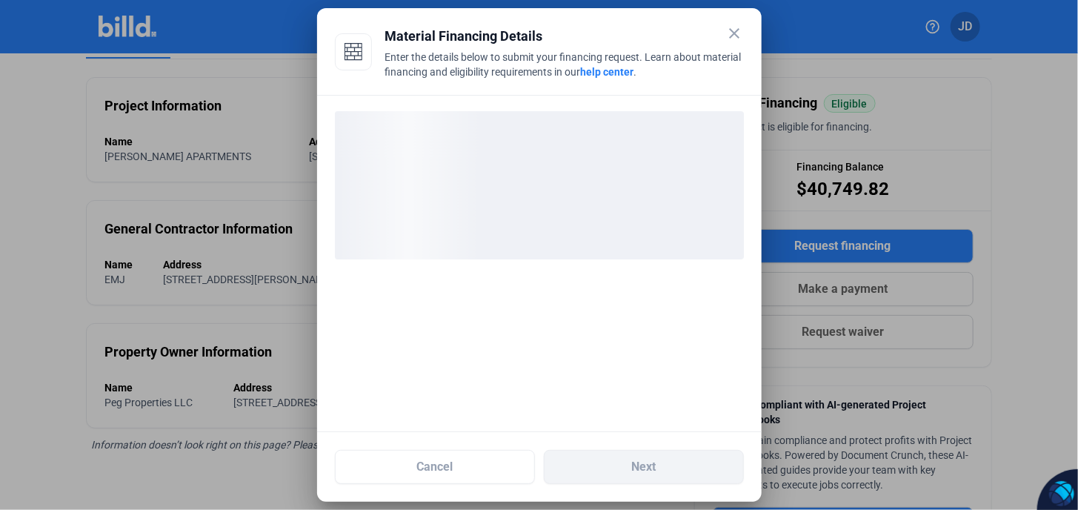
drag, startPoint x: 576, startPoint y: 208, endPoint x: 574, endPoint y: 268, distance: 59.3
click at [576, 212] on div "loading" at bounding box center [539, 185] width 409 height 148
drag, startPoint x: 574, startPoint y: 268, endPoint x: 572, endPoint y: 235, distance: 32.6
click at [572, 262] on ngx-skeleton-loader at bounding box center [539, 263] width 409 height 14
click at [575, 228] on div "loading" at bounding box center [539, 185] width 409 height 148
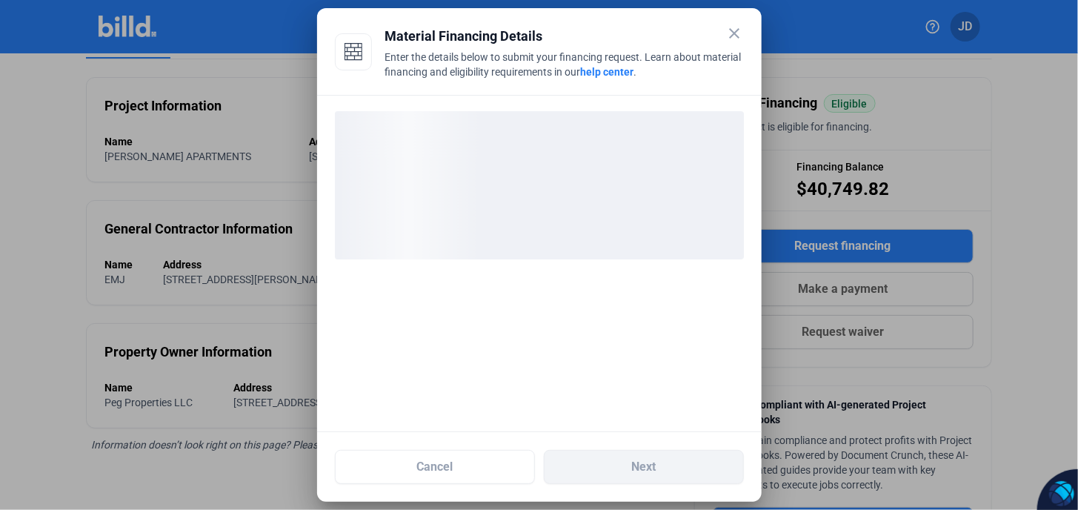
drag, startPoint x: 574, startPoint y: 273, endPoint x: 563, endPoint y: 230, distance: 44.2
click at [565, 265] on div at bounding box center [539, 263] width 445 height 337
drag, startPoint x: 564, startPoint y: 228, endPoint x: 570, endPoint y: 317, distance: 89.1
click at [564, 230] on div "loading" at bounding box center [539, 185] width 409 height 148
drag, startPoint x: 570, startPoint y: 317, endPoint x: 574, endPoint y: 205, distance: 112.7
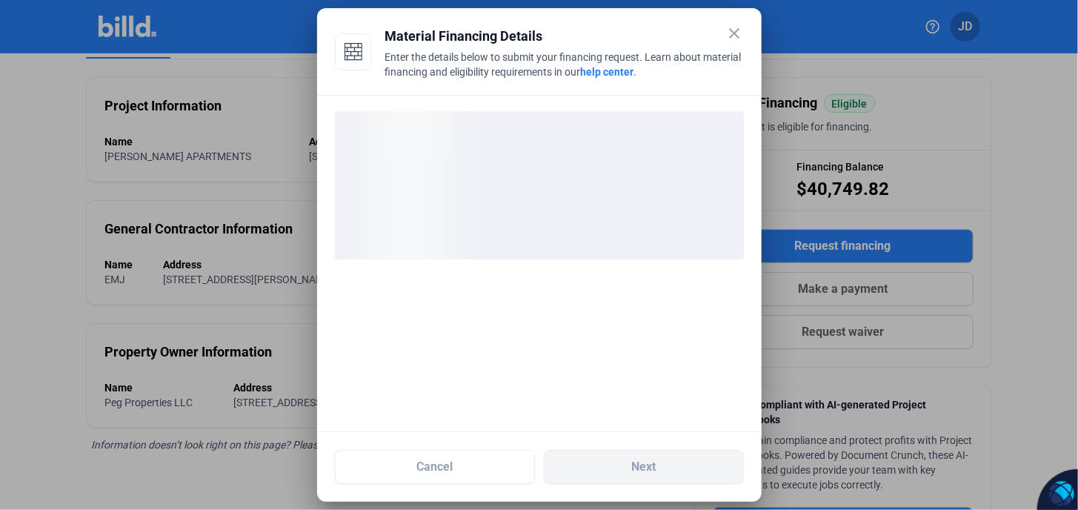
click at [572, 278] on div at bounding box center [539, 263] width 445 height 337
drag, startPoint x: 574, startPoint y: 205, endPoint x: 570, endPoint y: 221, distance: 16.7
click at [574, 205] on div "loading" at bounding box center [539, 185] width 409 height 148
drag, startPoint x: 554, startPoint y: 288, endPoint x: 563, endPoint y: 205, distance: 82.7
click at [553, 265] on div at bounding box center [539, 263] width 445 height 337
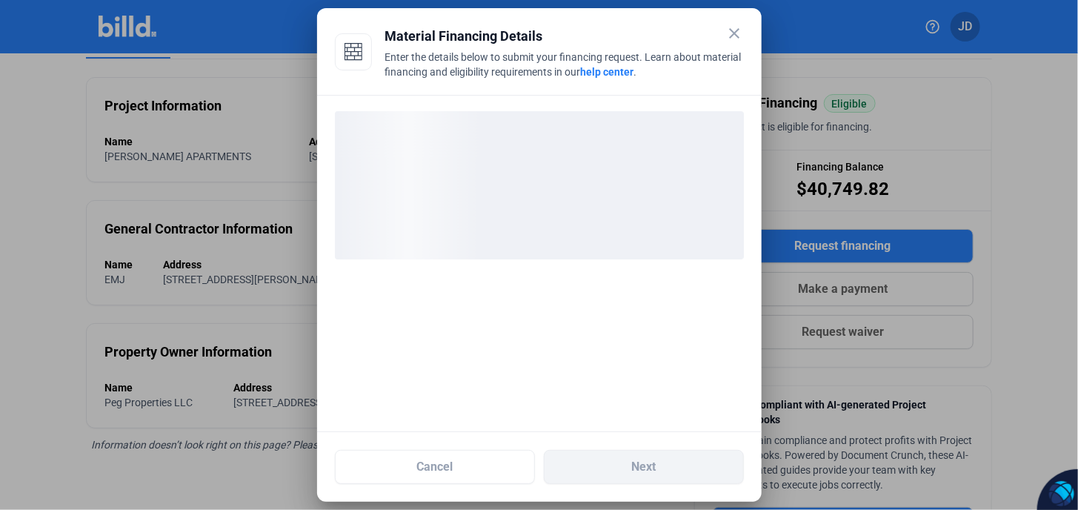
drag, startPoint x: 565, startPoint y: 202, endPoint x: 559, endPoint y: 279, distance: 77.3
click at [565, 212] on div "loading" at bounding box center [539, 185] width 409 height 148
drag, startPoint x: 559, startPoint y: 279, endPoint x: 557, endPoint y: 206, distance: 73.4
click at [553, 267] on div at bounding box center [539, 263] width 445 height 337
drag, startPoint x: 557, startPoint y: 206, endPoint x: 554, endPoint y: 217, distance: 11.7
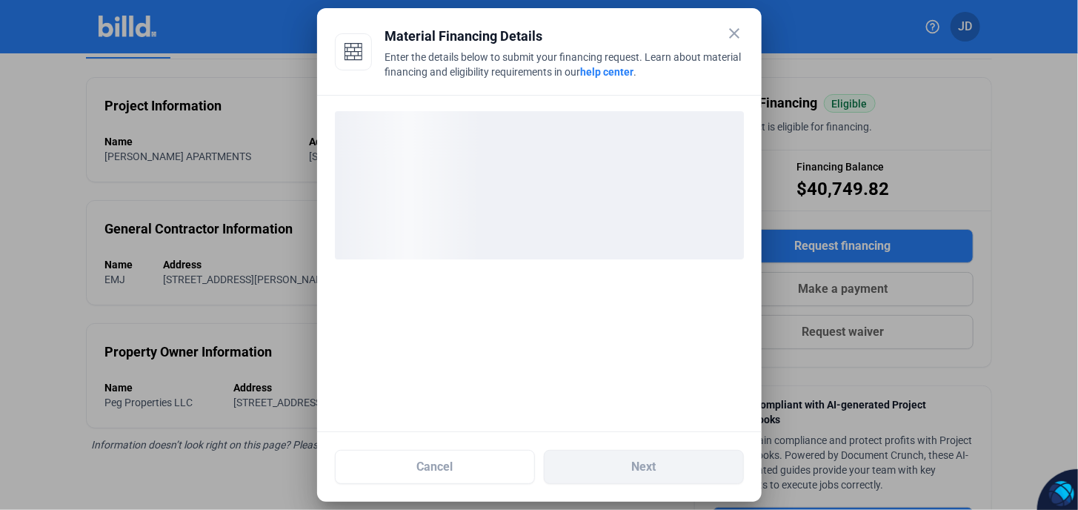
click at [557, 208] on div "loading" at bounding box center [539, 185] width 409 height 148
click at [553, 224] on div "loading" at bounding box center [539, 185] width 409 height 148
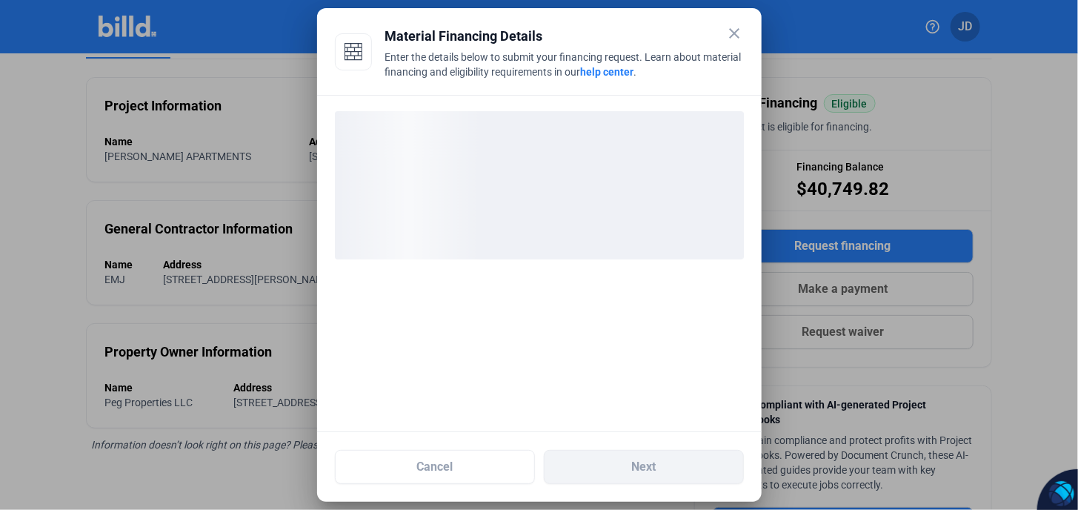
click at [553, 224] on div "loading" at bounding box center [539, 185] width 409 height 148
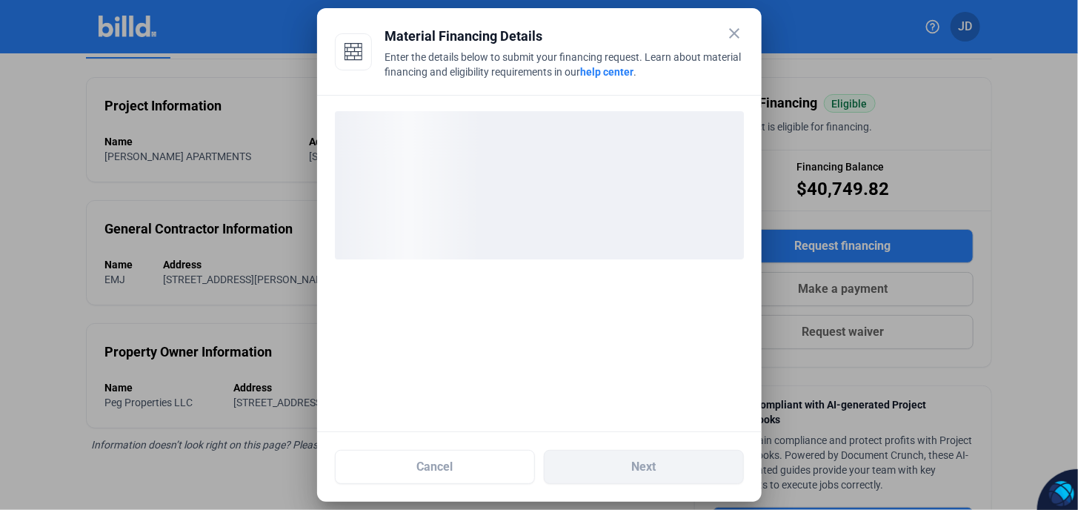
click at [553, 224] on div "loading" at bounding box center [539, 185] width 409 height 148
click at [611, 182] on div "loading" at bounding box center [539, 185] width 409 height 148
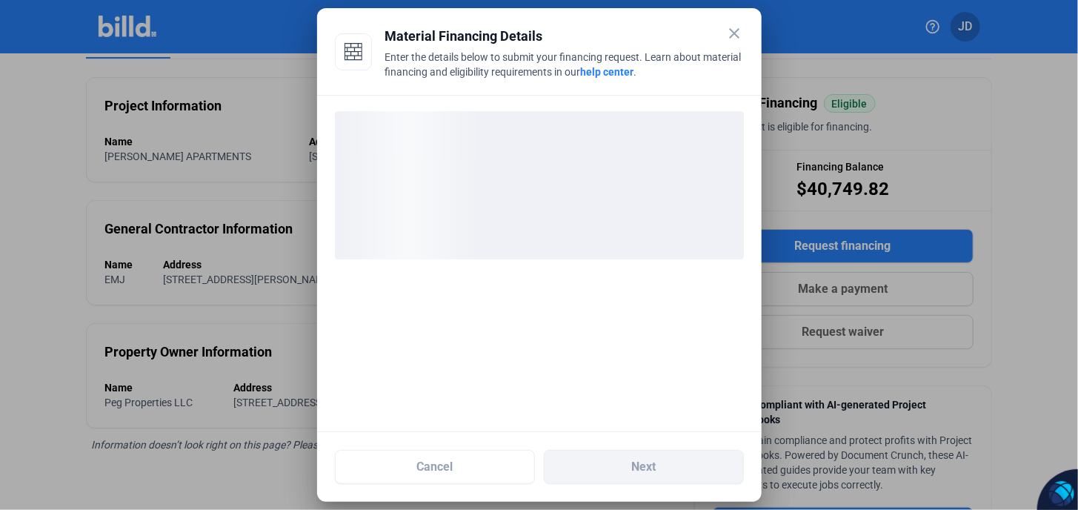
click at [613, 183] on div "loading" at bounding box center [539, 185] width 409 height 148
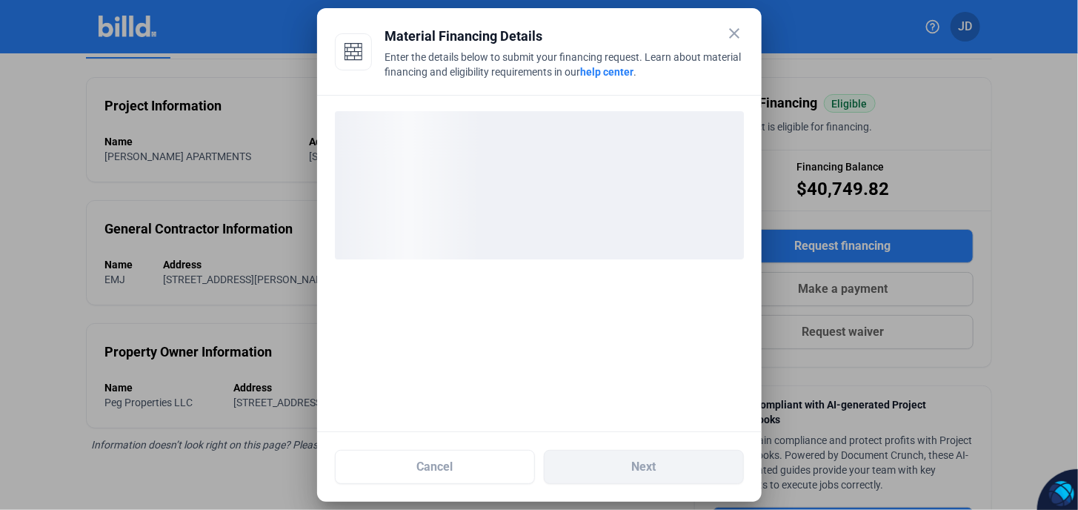
click at [613, 183] on div "loading" at bounding box center [539, 185] width 409 height 148
click at [620, 177] on div "loading" at bounding box center [539, 185] width 409 height 148
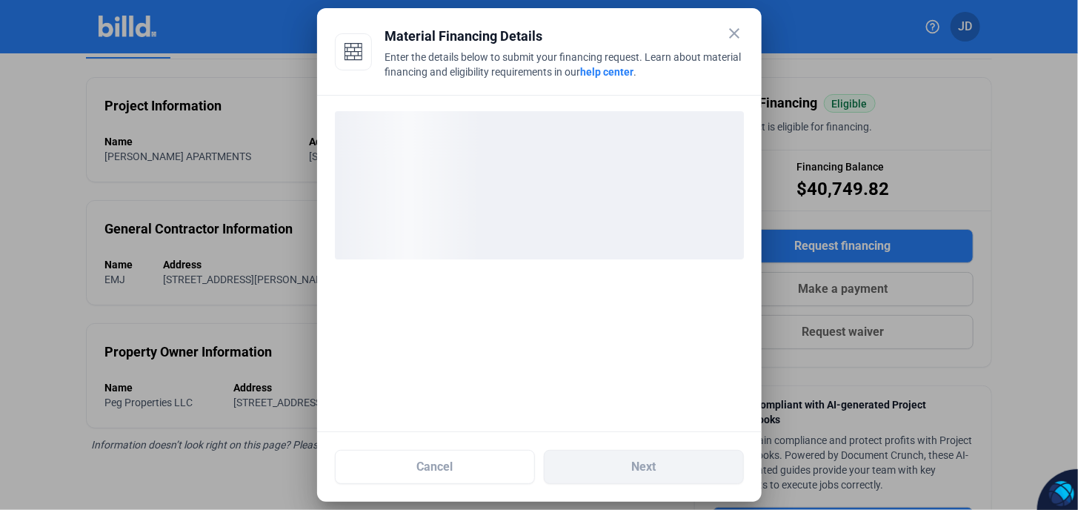
click at [620, 177] on div "loading" at bounding box center [539, 185] width 409 height 148
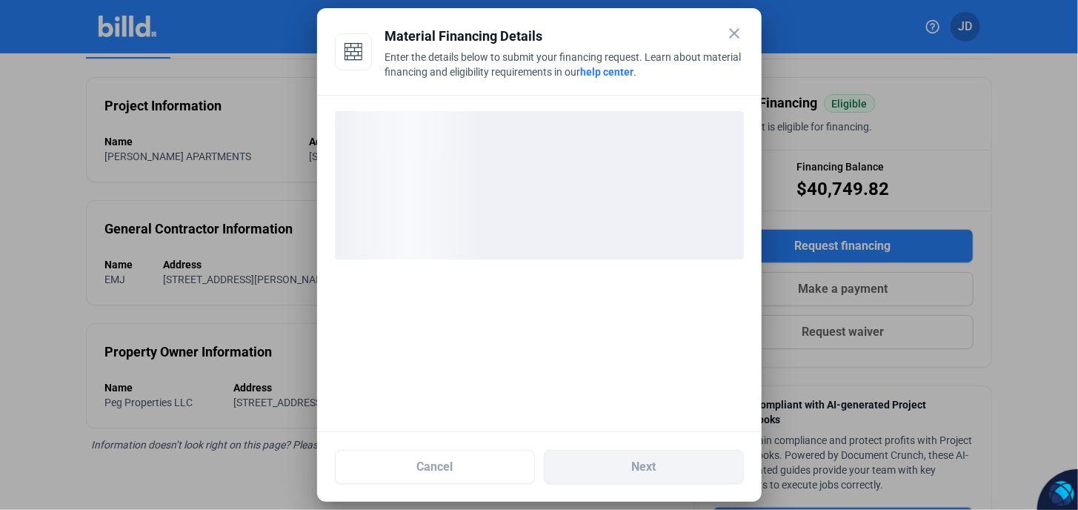
click at [620, 177] on div "loading" at bounding box center [539, 185] width 409 height 148
click at [503, 153] on div "loading" at bounding box center [539, 185] width 409 height 148
click at [499, 155] on div "loading" at bounding box center [539, 185] width 409 height 148
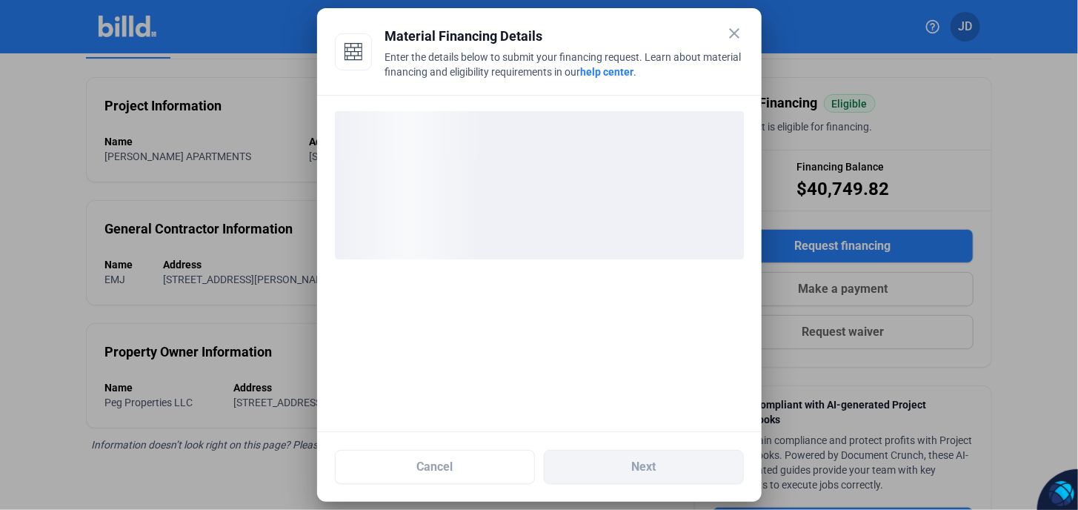
click at [505, 161] on div "loading" at bounding box center [539, 185] width 409 height 148
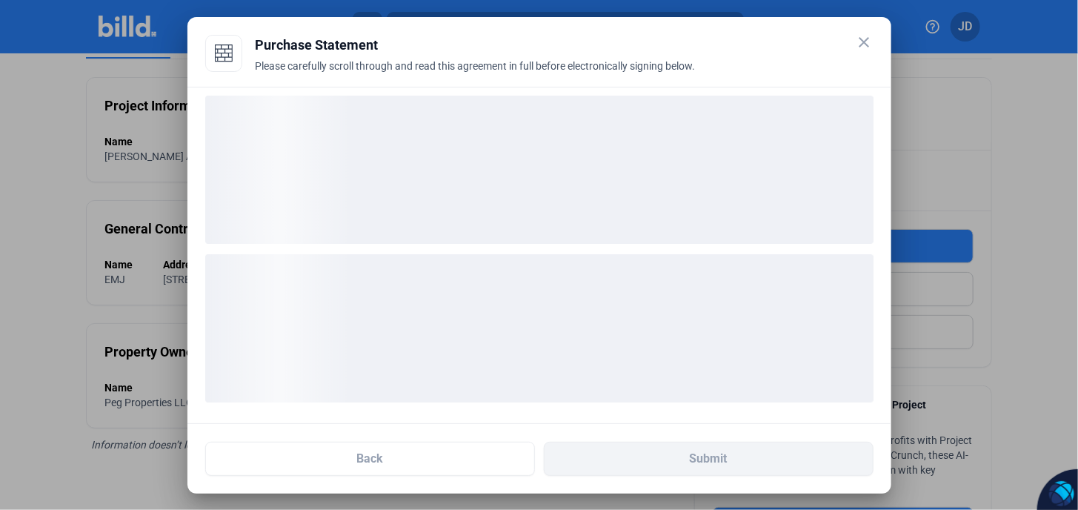
scroll to position [15, 0]
click at [433, 187] on div "loading" at bounding box center [539, 162] width 668 height 148
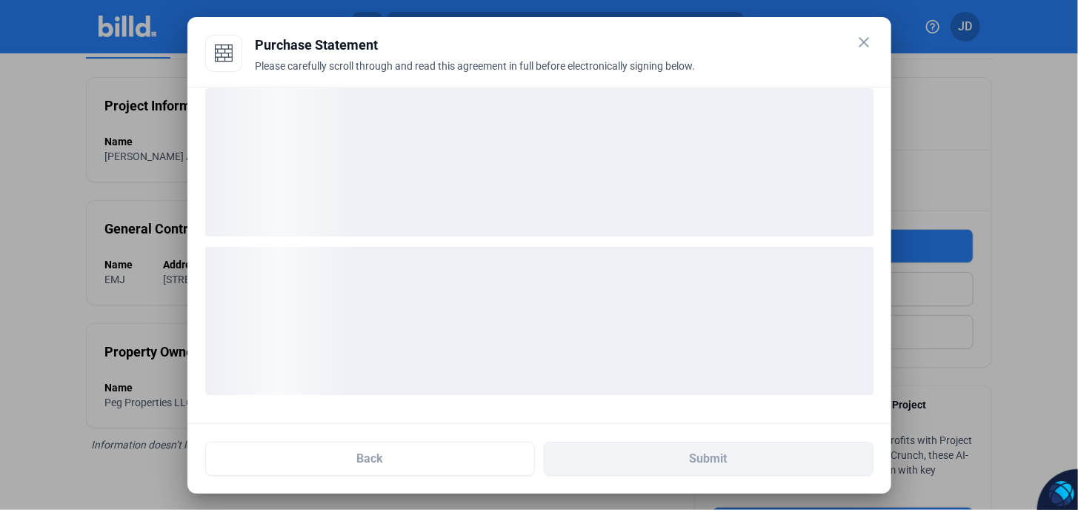
click at [457, 204] on div "loading" at bounding box center [539, 162] width 668 height 148
click at [398, 145] on div "loading" at bounding box center [539, 162] width 668 height 148
drag, startPoint x: 406, startPoint y: 145, endPoint x: 434, endPoint y: 143, distance: 28.3
click at [412, 144] on div "loading" at bounding box center [539, 162] width 668 height 148
click at [430, 143] on div "loading" at bounding box center [539, 162] width 668 height 148
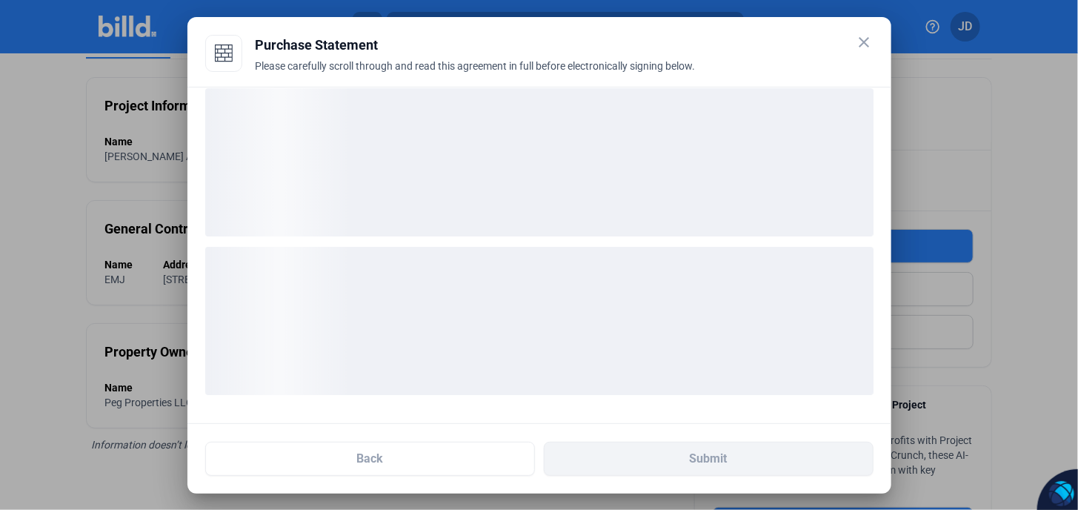
drag, startPoint x: 434, startPoint y: 143, endPoint x: 444, endPoint y: 144, distance: 9.7
click at [438, 143] on div "loading" at bounding box center [539, 162] width 668 height 148
click at [457, 146] on div "loading" at bounding box center [539, 162] width 668 height 148
drag, startPoint x: 472, startPoint y: 146, endPoint x: 487, endPoint y: 150, distance: 15.3
click at [473, 146] on div "loading" at bounding box center [539, 162] width 668 height 148
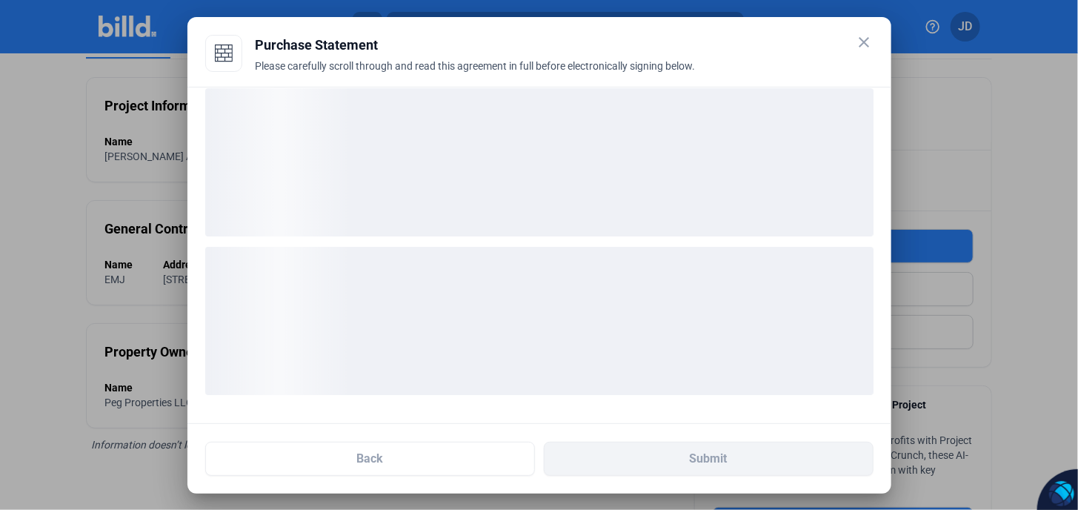
drag, startPoint x: 487, startPoint y: 150, endPoint x: 507, endPoint y: 153, distance: 20.4
click at [492, 150] on div "loading" at bounding box center [539, 162] width 668 height 148
click at [520, 158] on div "loading" at bounding box center [539, 162] width 668 height 148
click at [524, 159] on div "loading" at bounding box center [539, 162] width 668 height 148
click at [526, 159] on div "loading" at bounding box center [539, 162] width 668 height 148
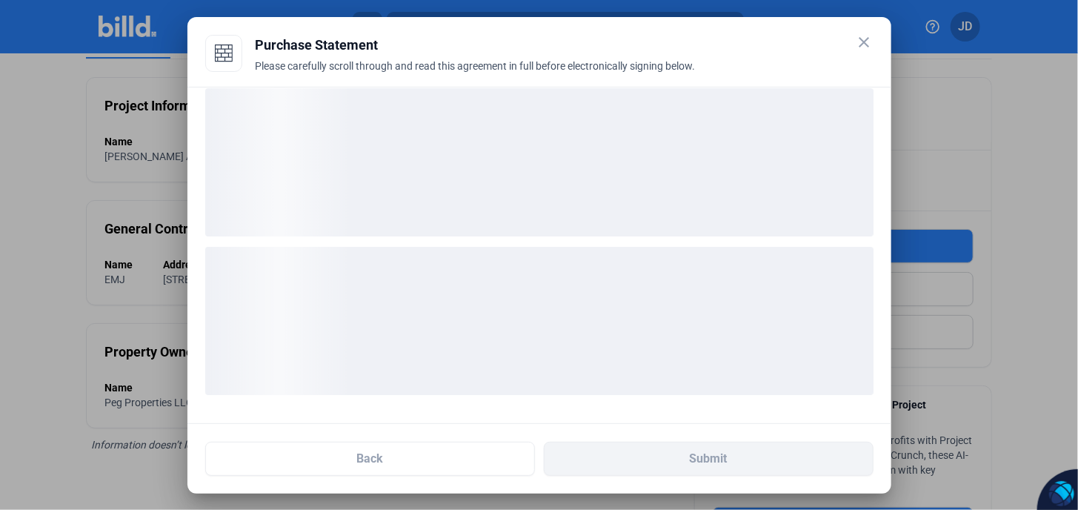
click at [527, 161] on div "loading" at bounding box center [539, 162] width 668 height 148
click at [531, 161] on div "loading" at bounding box center [539, 162] width 668 height 148
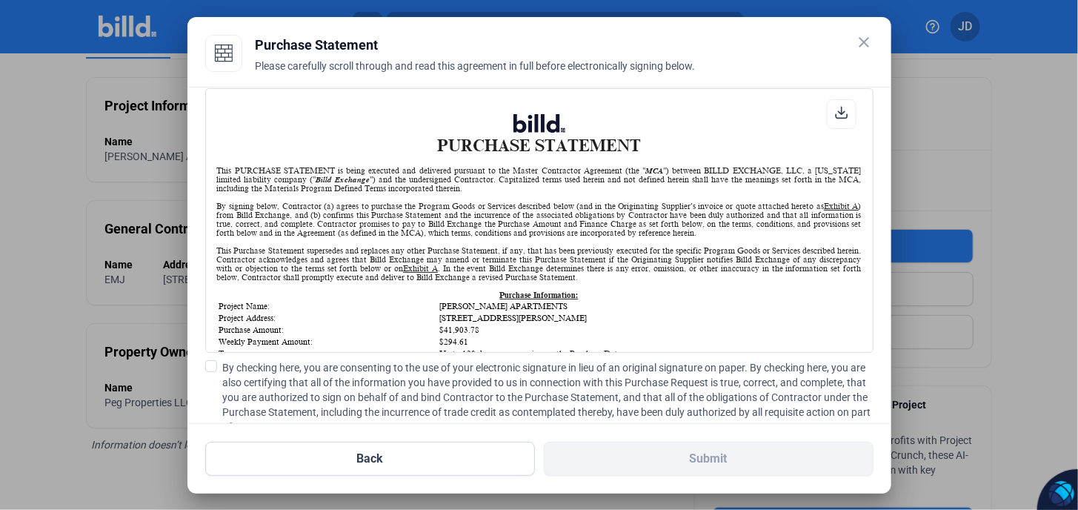
scroll to position [1, 0]
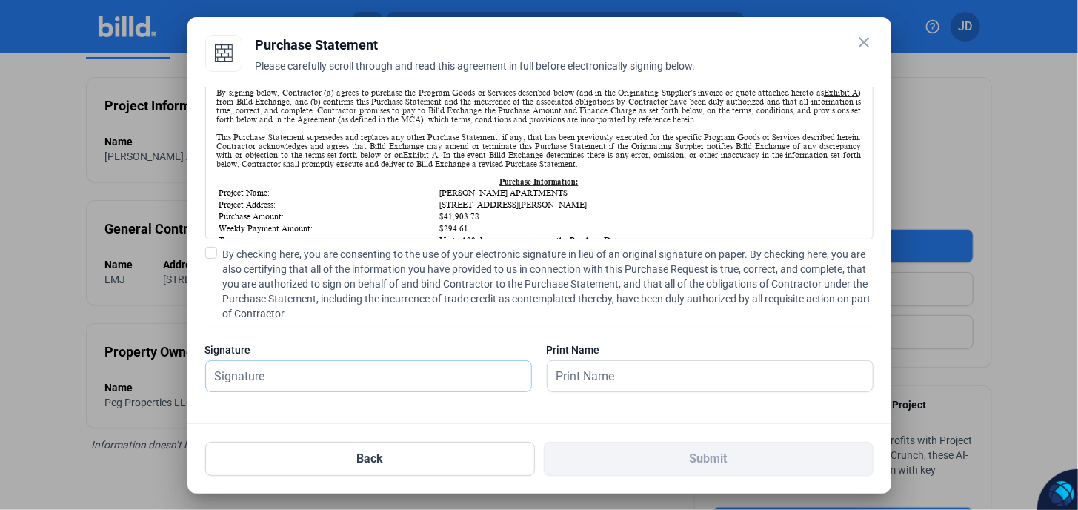
click at [262, 362] on input "text" at bounding box center [360, 376] width 309 height 30
click at [209, 249] on span at bounding box center [211, 253] width 12 height 12
click at [0, 0] on input "By checking here, you are consenting to the use of your electronic signature in…" at bounding box center [0, 0] width 0 height 0
click at [277, 380] on input "text" at bounding box center [360, 376] width 309 height 30
type input "[PERSON_NAME]"
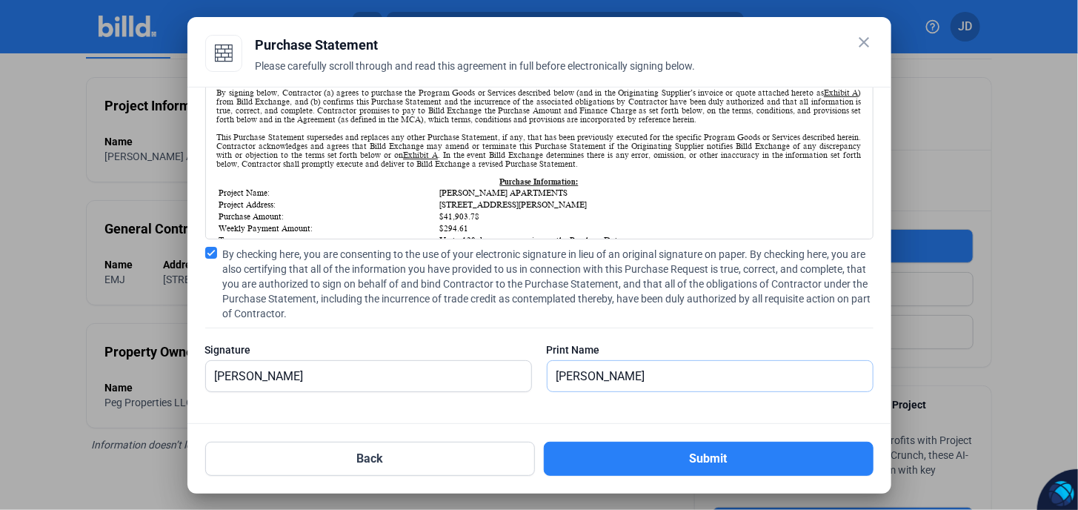
type input "[PERSON_NAME]"
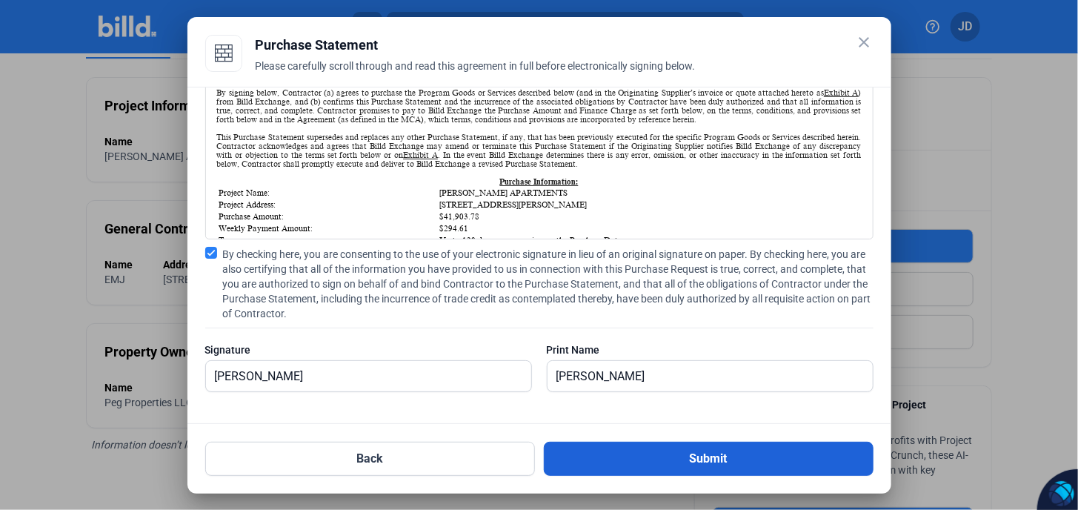
click at [685, 457] on button "Submit" at bounding box center [709, 459] width 330 height 34
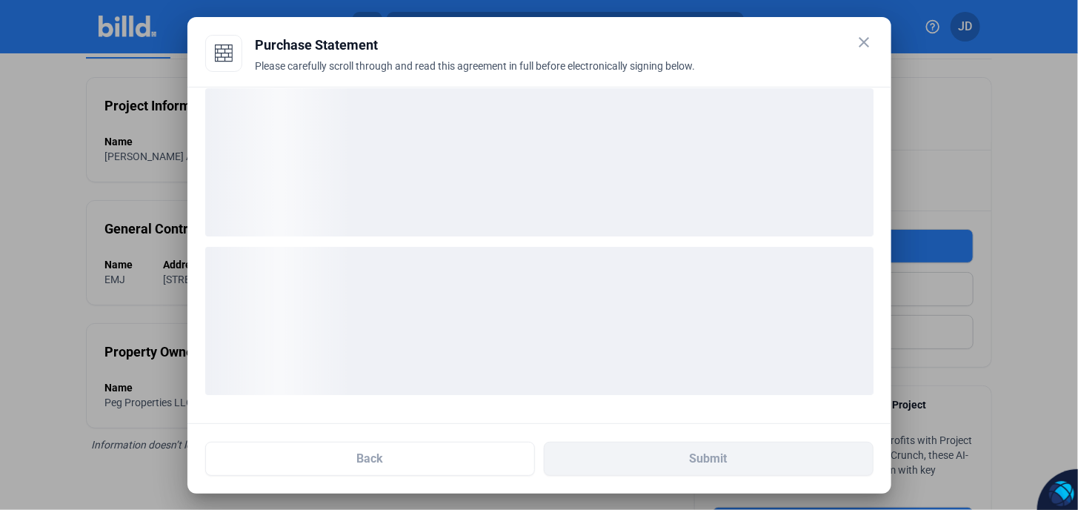
scroll to position [15, 0]
click at [550, 287] on div "loading" at bounding box center [539, 321] width 668 height 148
click at [551, 288] on div "loading" at bounding box center [539, 321] width 668 height 148
drag, startPoint x: 558, startPoint y: 150, endPoint x: 511, endPoint y: 253, distance: 112.7
click at [537, 185] on div "loading" at bounding box center [539, 162] width 668 height 148
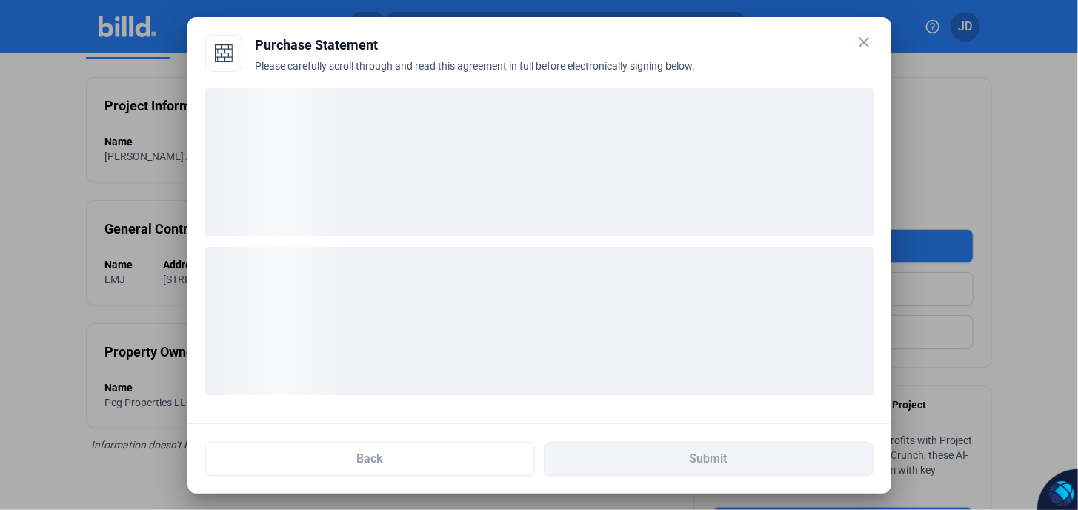
drag, startPoint x: 511, startPoint y: 253, endPoint x: 531, endPoint y: 202, distance: 55.2
click at [511, 252] on div "loading" at bounding box center [539, 321] width 668 height 148
click at [531, 202] on div "loading" at bounding box center [539, 162] width 668 height 148
click at [525, 238] on ngx-skeleton-loader at bounding box center [539, 319] width 668 height 173
click at [525, 233] on div "loading" at bounding box center [539, 162] width 668 height 148
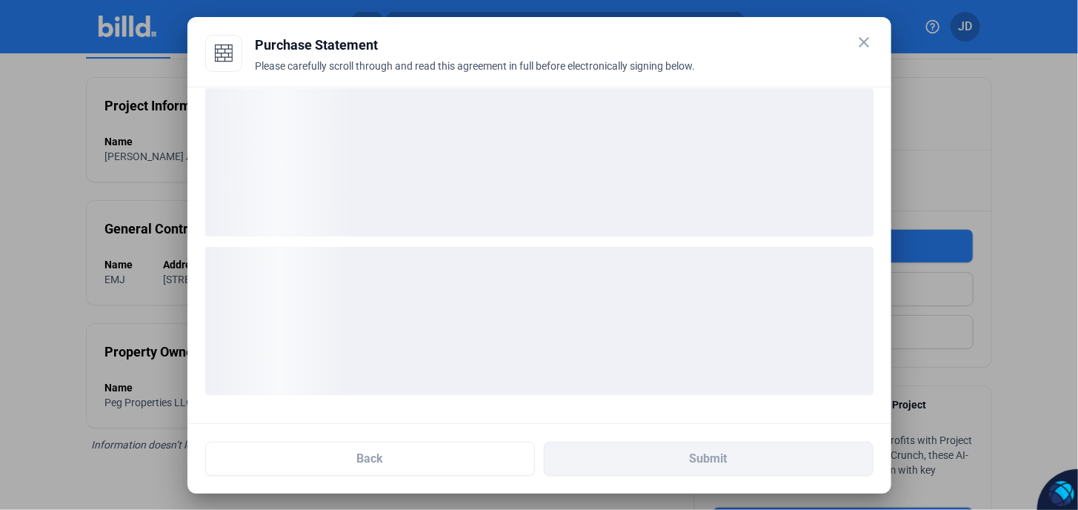
click at [528, 233] on div "loading" at bounding box center [539, 162] width 668 height 148
drag, startPoint x: 569, startPoint y: 200, endPoint x: 574, endPoint y: 190, distance: 10.9
click at [574, 191] on div "loading" at bounding box center [539, 162] width 668 height 148
click at [574, 190] on div "loading" at bounding box center [539, 162] width 668 height 148
click at [566, 271] on div "loading" at bounding box center [539, 321] width 668 height 148
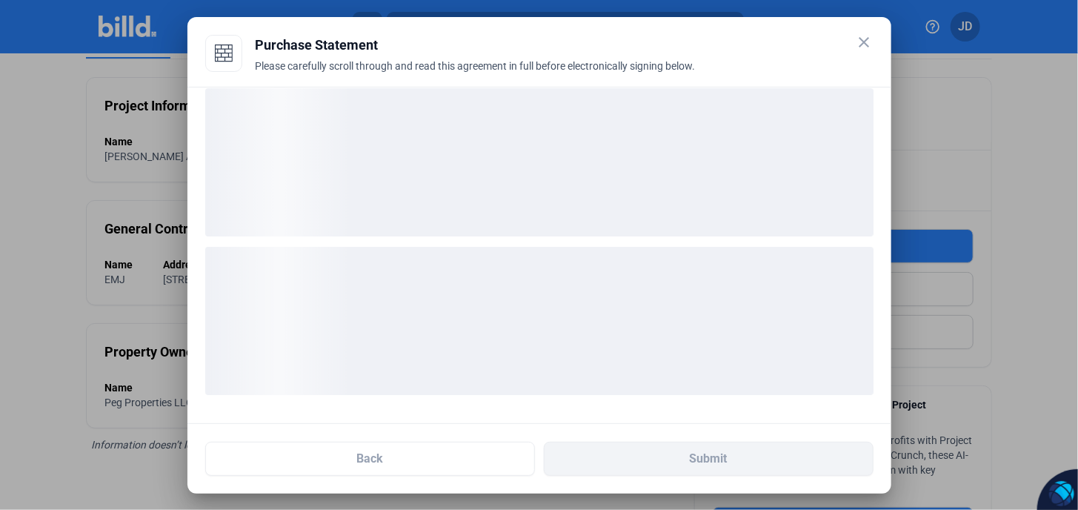
drag, startPoint x: 660, startPoint y: 188, endPoint x: 709, endPoint y: 362, distance: 180.2
click at [656, 231] on div "loading" at bounding box center [539, 162] width 668 height 148
click at [683, 246] on ngx-skeleton-loader at bounding box center [539, 319] width 668 height 173
click at [683, 233] on ngx-skeleton-loader at bounding box center [539, 319] width 668 height 173
drag, startPoint x: 686, startPoint y: 306, endPoint x: 688, endPoint y: 237, distance: 68.9
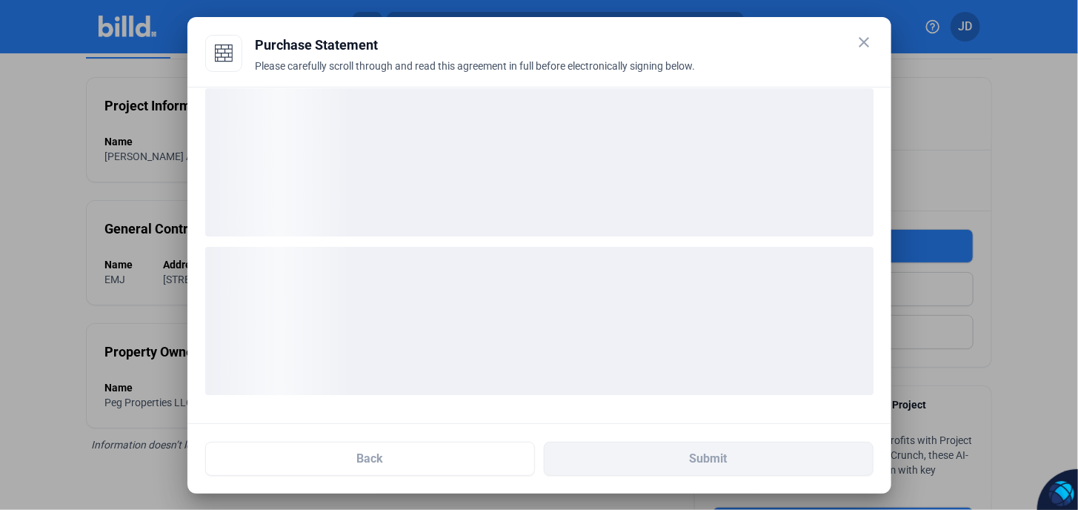
click at [686, 292] on div "loading" at bounding box center [539, 321] width 668 height 148
click at [688, 217] on div "loading" at bounding box center [539, 162] width 668 height 148
drag, startPoint x: 680, startPoint y: 348, endPoint x: 626, endPoint y: 308, distance: 67.5
click at [678, 340] on div "loading" at bounding box center [539, 321] width 668 height 148
drag, startPoint x: 626, startPoint y: 308, endPoint x: 575, endPoint y: 285, distance: 55.7
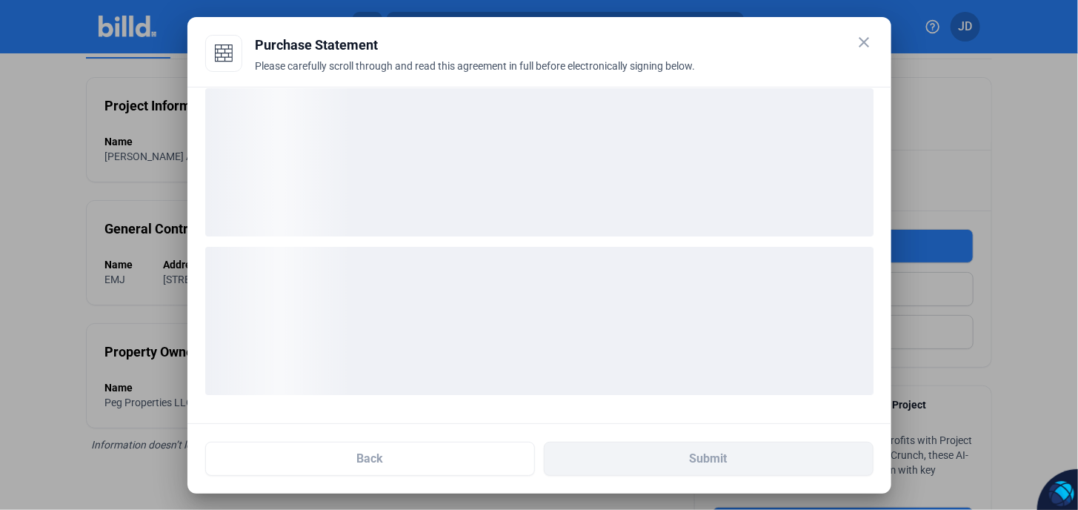
click at [624, 308] on div "loading" at bounding box center [539, 321] width 668 height 148
click at [576, 286] on div "loading" at bounding box center [539, 321] width 668 height 148
drag, startPoint x: 536, startPoint y: 150, endPoint x: 540, endPoint y: 188, distance: 37.3
click at [538, 151] on div "loading" at bounding box center [539, 162] width 668 height 148
click at [579, 266] on div "loading" at bounding box center [539, 321] width 668 height 148
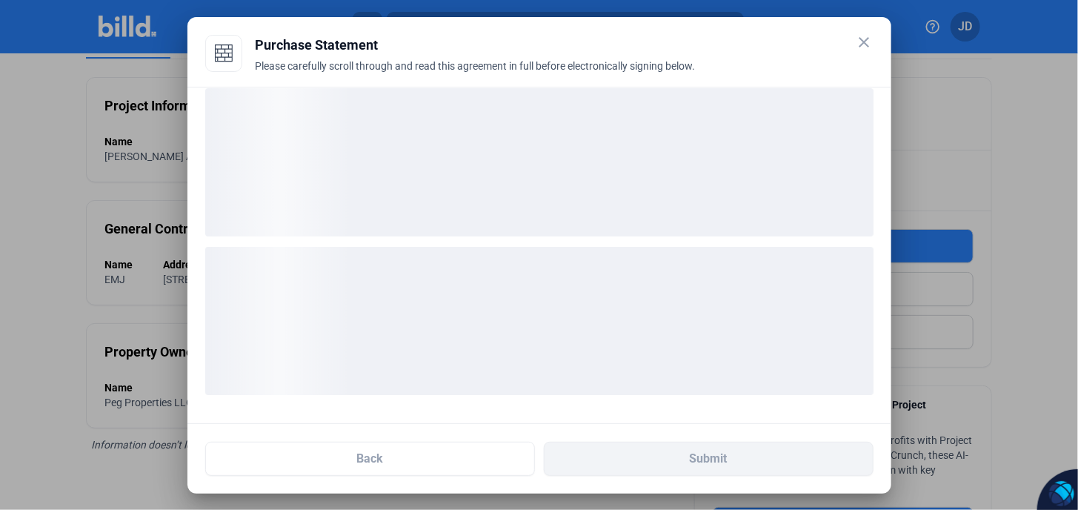
drag, startPoint x: 584, startPoint y: 271, endPoint x: 585, endPoint y: 256, distance: 14.1
click at [585, 271] on div "loading" at bounding box center [539, 321] width 668 height 148
click at [600, 270] on div "loading" at bounding box center [539, 321] width 668 height 148
drag, startPoint x: 589, startPoint y: 293, endPoint x: 548, endPoint y: 266, distance: 49.3
click at [580, 294] on div "loading" at bounding box center [539, 321] width 668 height 148
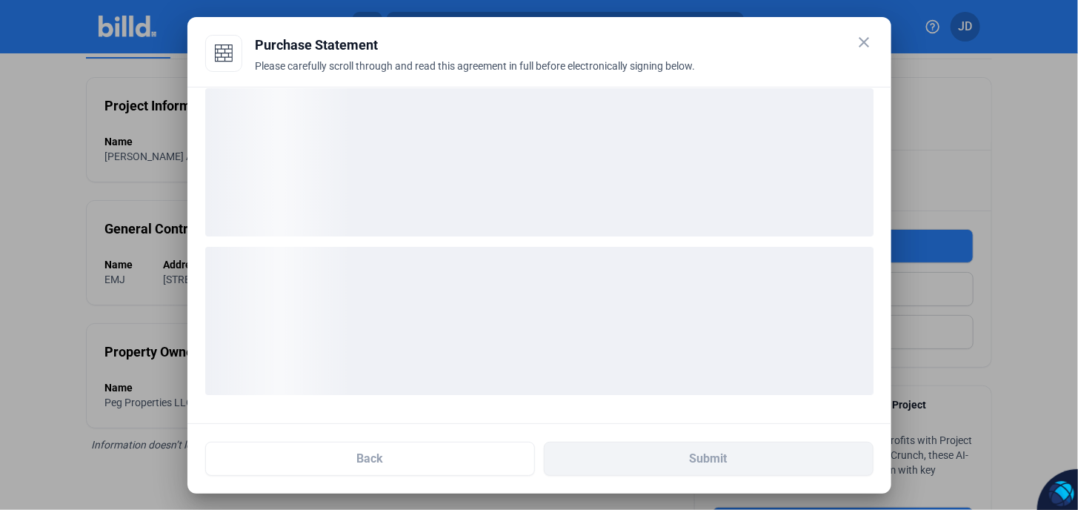
drag, startPoint x: 548, startPoint y: 266, endPoint x: 553, endPoint y: 230, distance: 36.7
click at [553, 244] on ngx-skeleton-loader at bounding box center [539, 319] width 668 height 173
click at [565, 143] on div "loading" at bounding box center [539, 162] width 668 height 148
drag, startPoint x: 560, startPoint y: 208, endPoint x: 571, endPoint y: 169, distance: 40.6
click at [565, 193] on div "loading" at bounding box center [539, 162] width 668 height 148
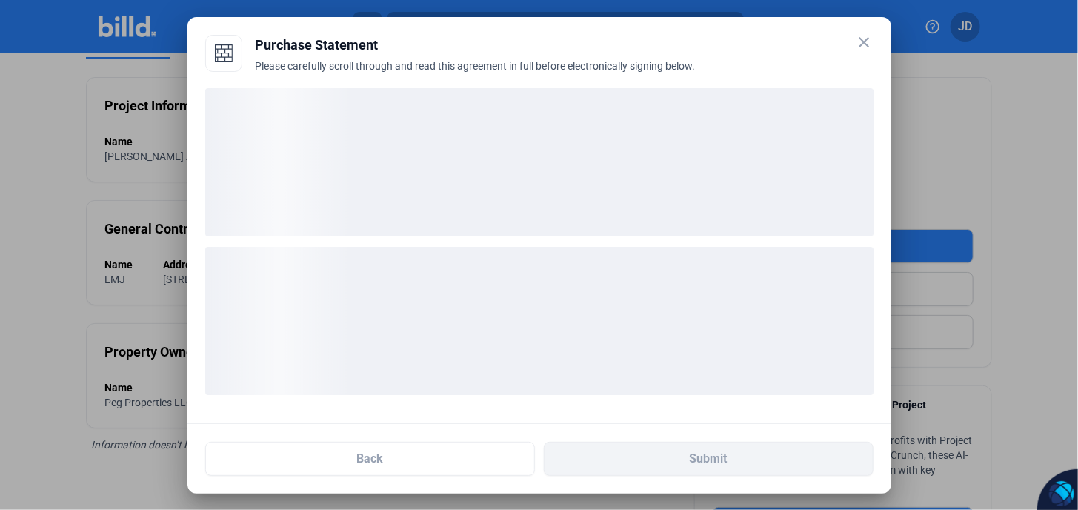
drag, startPoint x: 571, startPoint y: 169, endPoint x: 668, endPoint y: 165, distance: 97.2
click at [593, 179] on div "loading" at bounding box center [539, 162] width 668 height 148
drag, startPoint x: 703, startPoint y: 56, endPoint x: 553, endPoint y: 30, distance: 152.8
click at [549, 30] on mat-dialog-container "close Purchase Statement Please carefully scroll through and read this agreemen…" at bounding box center [540, 255] width 704 height 477
drag, startPoint x: 553, startPoint y: 30, endPoint x: 692, endPoint y: 152, distance: 185.4
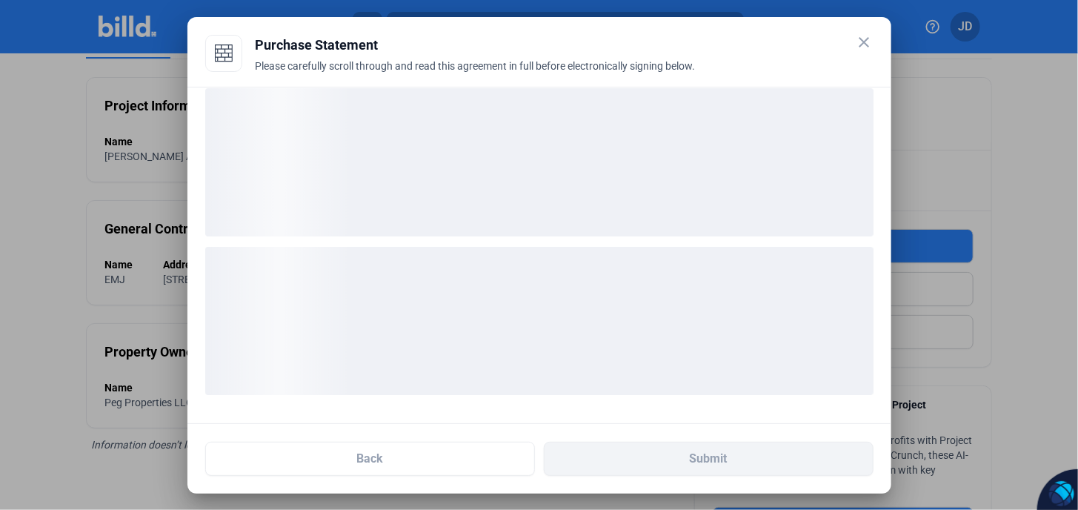
click at [694, 152] on div "loading" at bounding box center [539, 162] width 668 height 148
click at [692, 152] on div "loading" at bounding box center [539, 162] width 668 height 148
click at [688, 152] on div "loading" at bounding box center [539, 162] width 668 height 148
drag, startPoint x: 653, startPoint y: 379, endPoint x: 609, endPoint y: 144, distance: 239.7
click at [647, 354] on div "loading" at bounding box center [539, 321] width 668 height 148
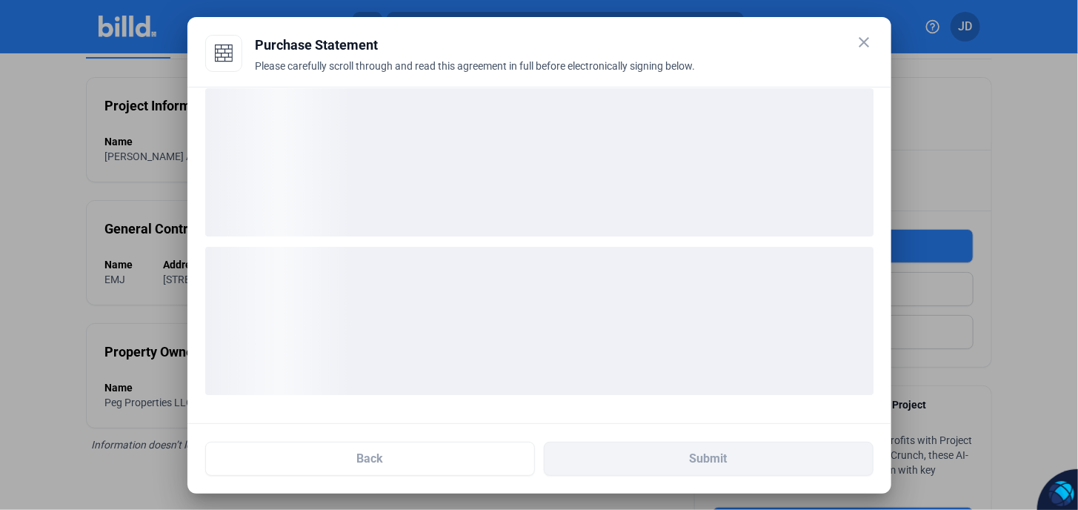
drag, startPoint x: 609, startPoint y: 144, endPoint x: 643, endPoint y: 333, distance: 192.0
click at [611, 173] on div "loading" at bounding box center [539, 162] width 668 height 148
drag, startPoint x: 643, startPoint y: 333, endPoint x: 614, endPoint y: 239, distance: 97.8
click at [634, 299] on div "loading" at bounding box center [539, 321] width 668 height 148
drag, startPoint x: 624, startPoint y: 253, endPoint x: 621, endPoint y: 264, distance: 11.5
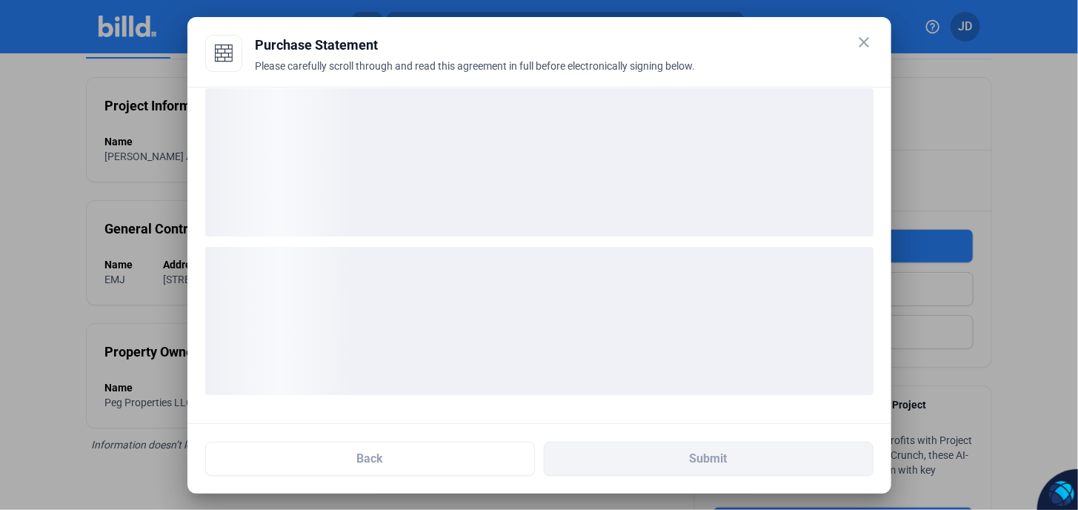
click at [631, 294] on div "loading" at bounding box center [539, 321] width 668 height 148
drag, startPoint x: 628, startPoint y: 271, endPoint x: 623, endPoint y: 254, distance: 17.8
click at [625, 259] on div "loading" at bounding box center [539, 321] width 668 height 148
drag, startPoint x: 623, startPoint y: 203, endPoint x: 612, endPoint y: 188, distance: 18.7
click at [618, 186] on div "loading" at bounding box center [539, 162] width 668 height 148
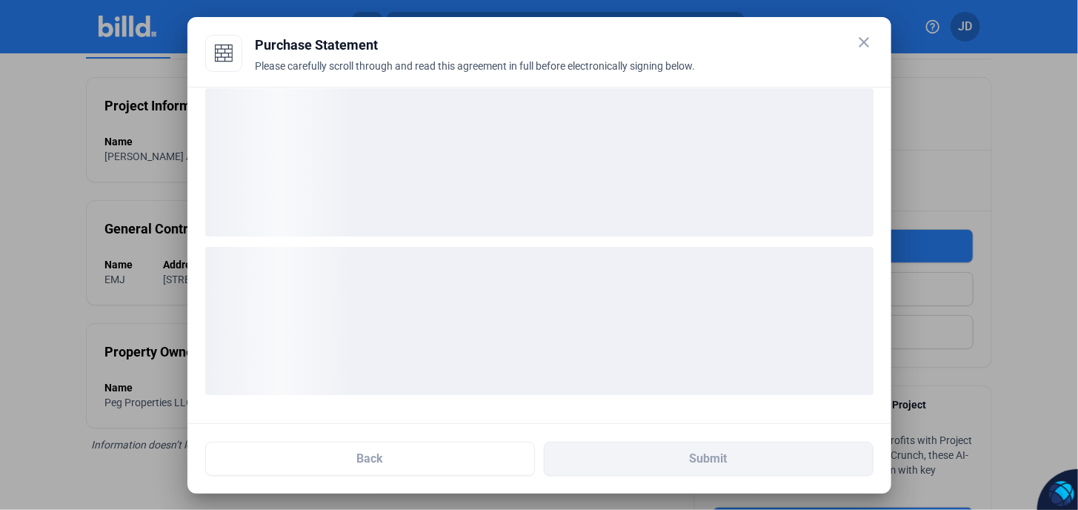
drag, startPoint x: 612, startPoint y: 188, endPoint x: 603, endPoint y: 190, distance: 9.4
click at [608, 190] on div "loading" at bounding box center [539, 162] width 668 height 148
click at [588, 199] on div "loading" at bounding box center [539, 162] width 668 height 148
drag, startPoint x: 583, startPoint y: 197, endPoint x: 571, endPoint y: 195, distance: 12.1
click at [582, 197] on div "loading" at bounding box center [539, 162] width 668 height 148
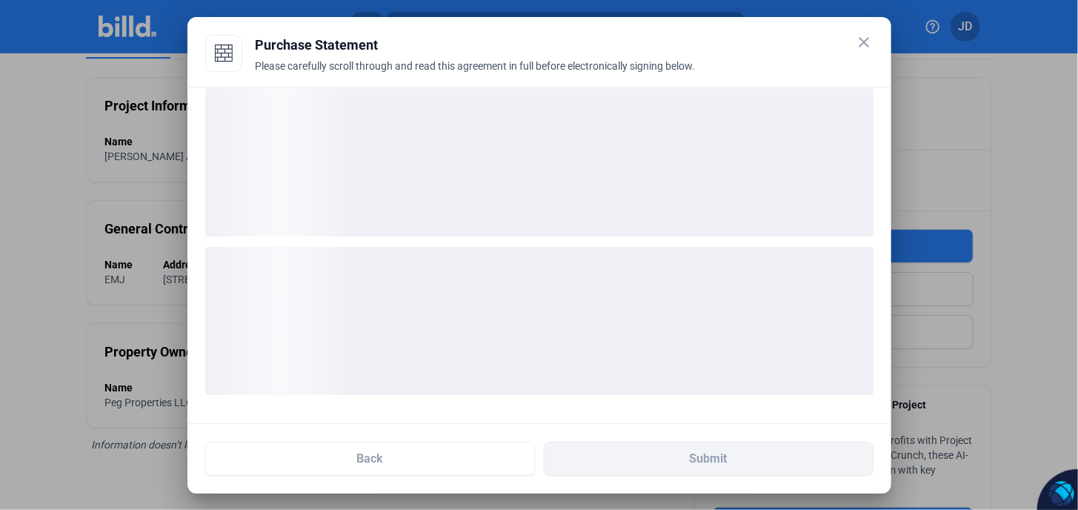
drag, startPoint x: 571, startPoint y: 195, endPoint x: 559, endPoint y: 208, distance: 17.3
click at [559, 207] on div "loading" at bounding box center [539, 162] width 668 height 148
drag, startPoint x: 562, startPoint y: 207, endPoint x: 451, endPoint y: 392, distance: 216.1
click at [563, 225] on div "loading" at bounding box center [539, 162] width 668 height 148
click at [471, 219] on div "loading" at bounding box center [539, 162] width 668 height 148
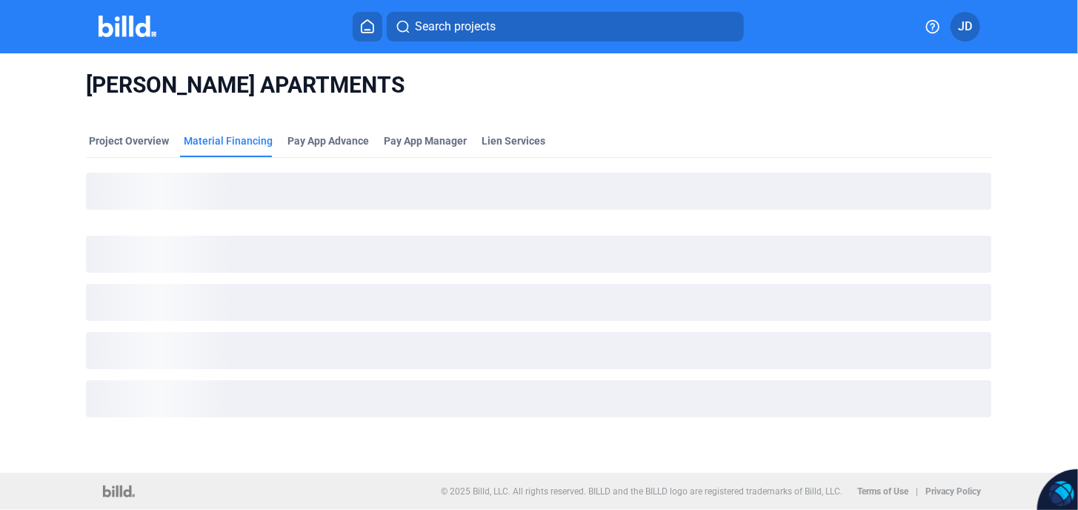
click at [435, 199] on div "loading" at bounding box center [539, 191] width 906 height 37
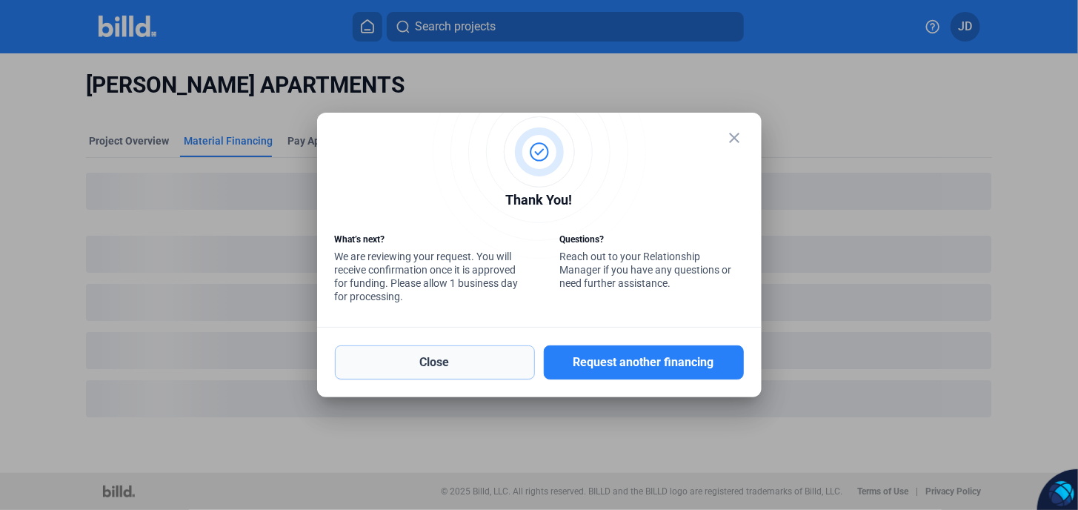
click at [451, 360] on button "Close" at bounding box center [435, 362] width 200 height 34
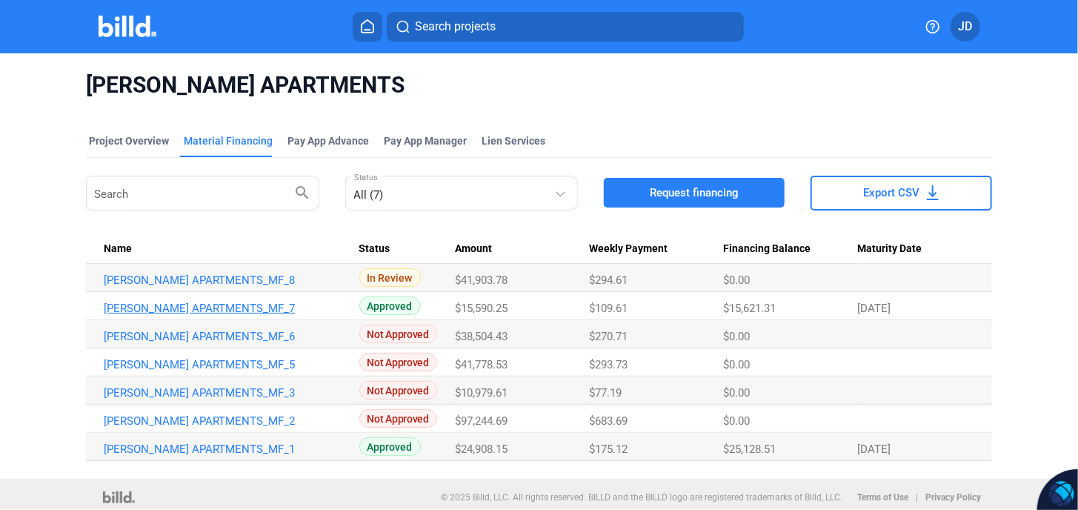
click at [227, 309] on link "[PERSON_NAME] APARTMENTS_MF_7" at bounding box center [225, 308] width 242 height 13
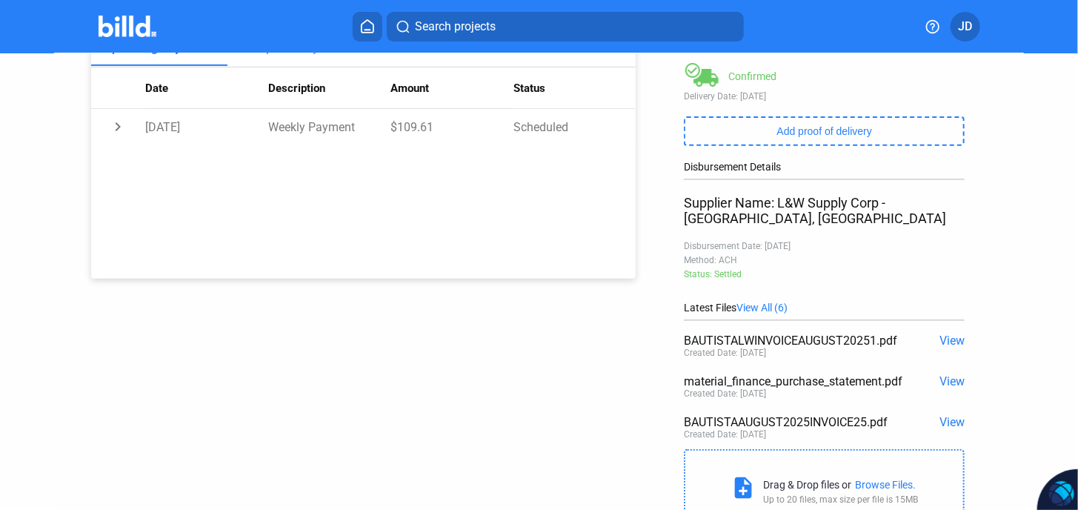
scroll to position [266, 0]
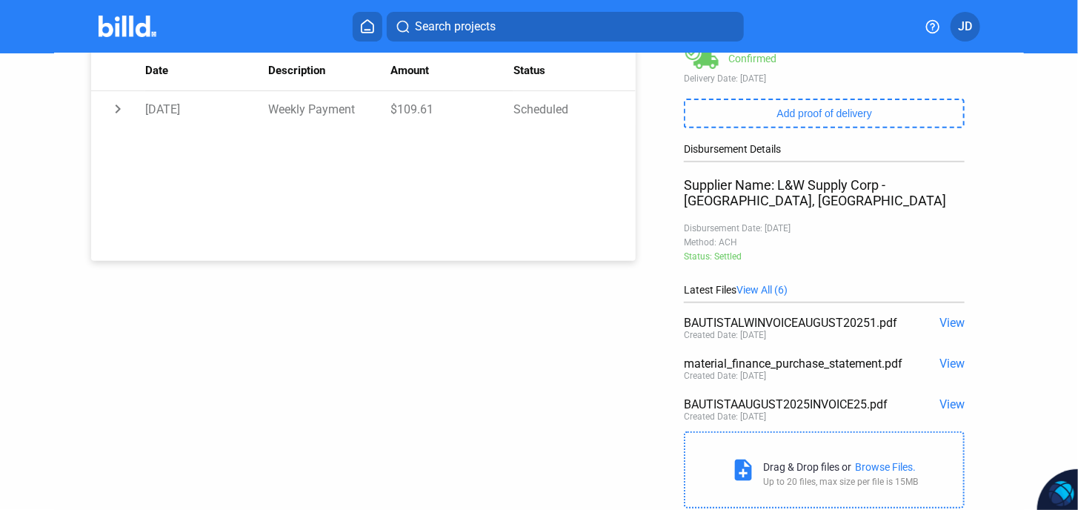
click at [947, 356] on span "View" at bounding box center [952, 363] width 25 height 14
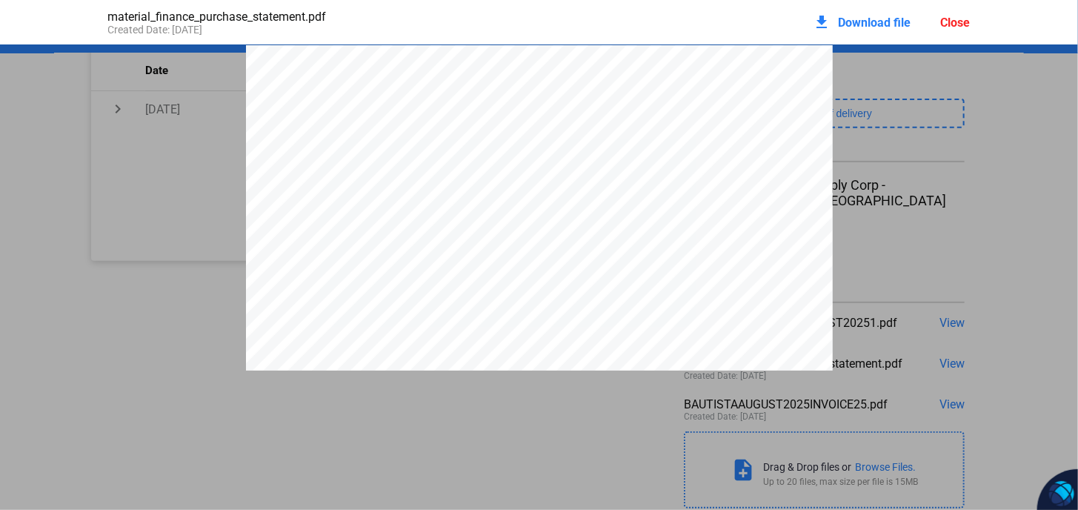
scroll to position [7, 0]
drag, startPoint x: 970, startPoint y: 291, endPoint x: 963, endPoint y: 283, distance: 10.5
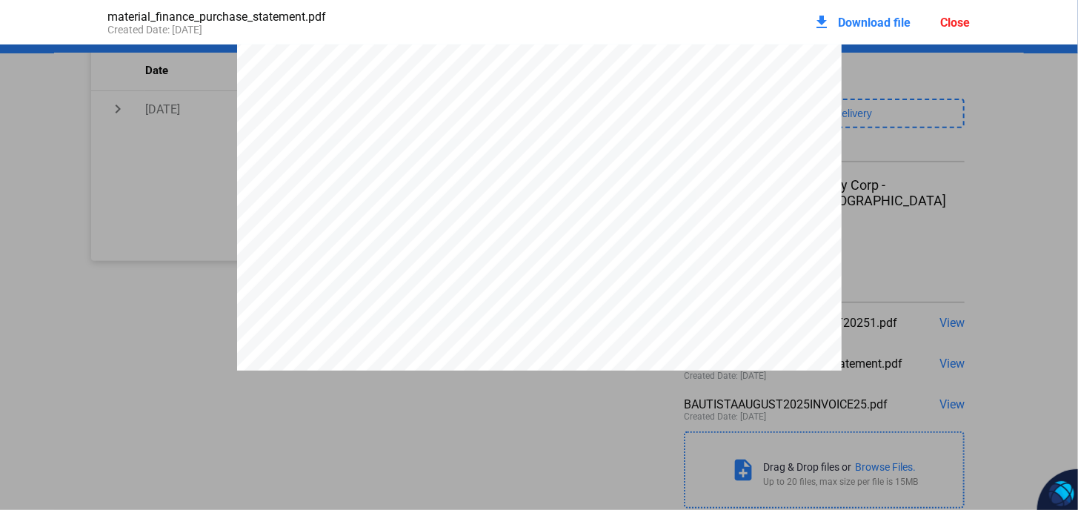
scroll to position [2577, 0]
drag, startPoint x: 474, startPoint y: 259, endPoint x: 434, endPoint y: 257, distance: 40.0
click at [434, 257] on div "L&W Supply Corporation [STREET_ADDRESS] [URL][DOMAIN_NAME] INVOICE Customer Num…" at bounding box center [539, 334] width 605 height 783
click at [480, 254] on div "L&W Supply Corporation [STREET_ADDRESS] [URL][DOMAIN_NAME] INVOICE Customer Num…" at bounding box center [539, 334] width 605 height 783
click at [525, 219] on span "A [PERSON_NAME]" at bounding box center [535, 215] width 72 height 8
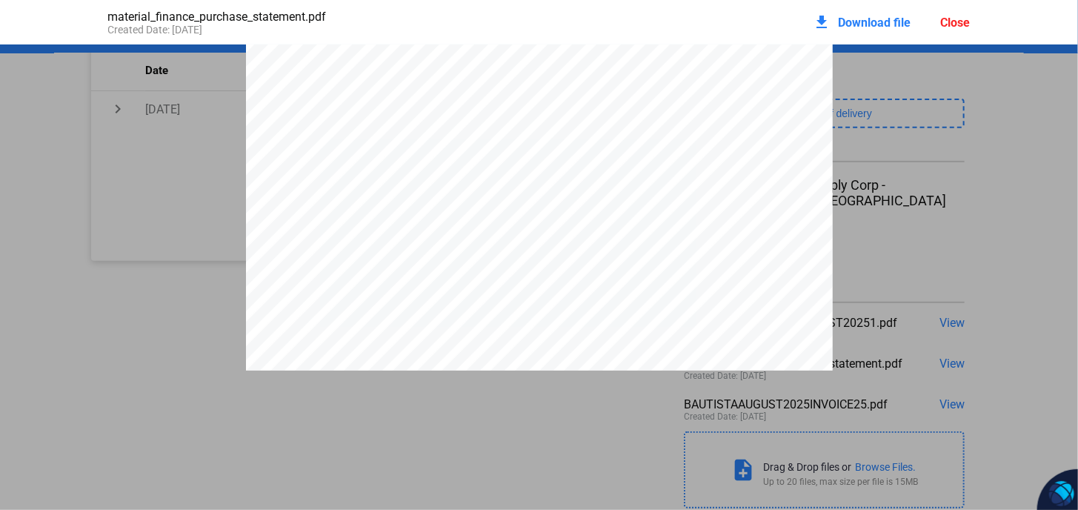
drag, startPoint x: 992, startPoint y: 127, endPoint x: 855, endPoint y: 98, distance: 141.0
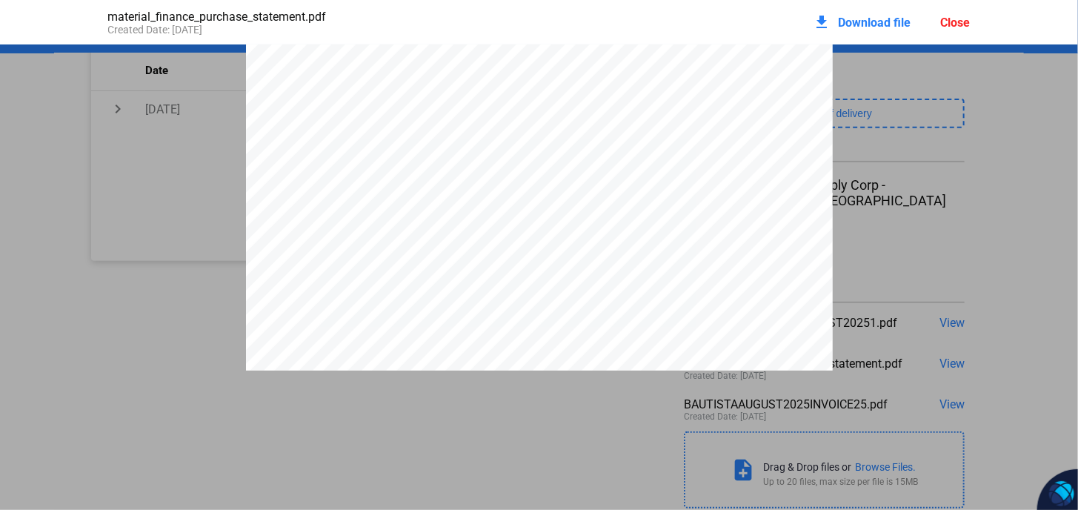
click at [970, 20] on div "Close" at bounding box center [956, 23] width 30 height 14
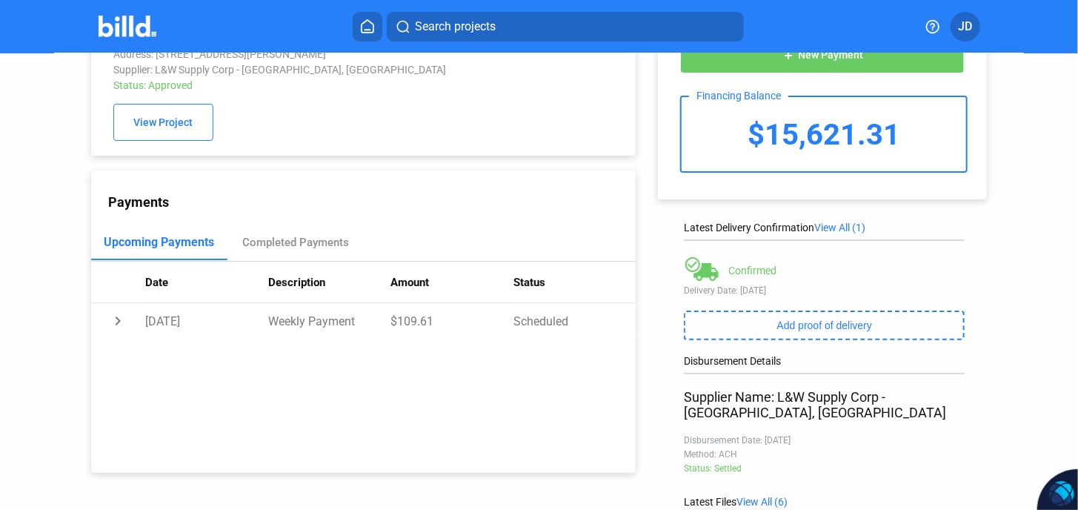
scroll to position [0, 0]
